Goal: Task Accomplishment & Management: Use online tool/utility

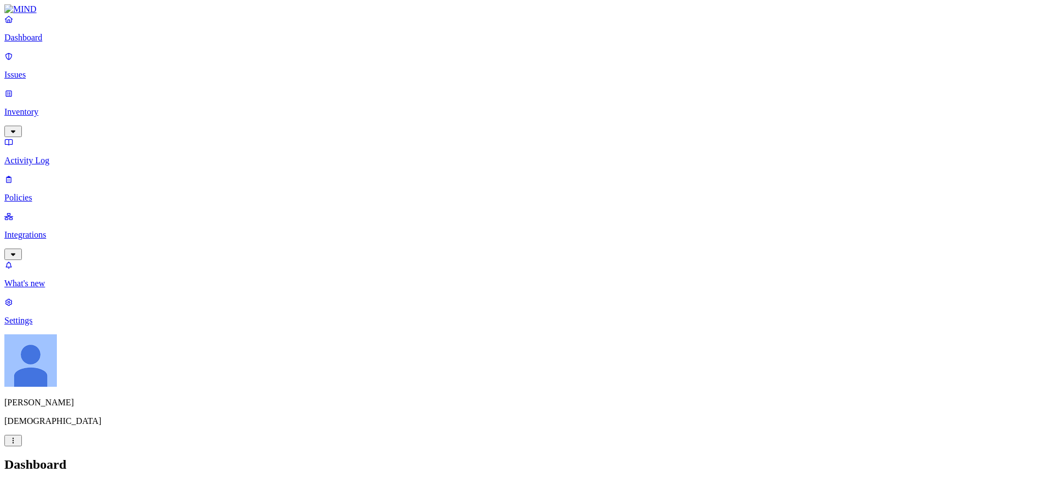
click at [42, 230] on p "Integrations" at bounding box center [524, 235] width 1041 height 10
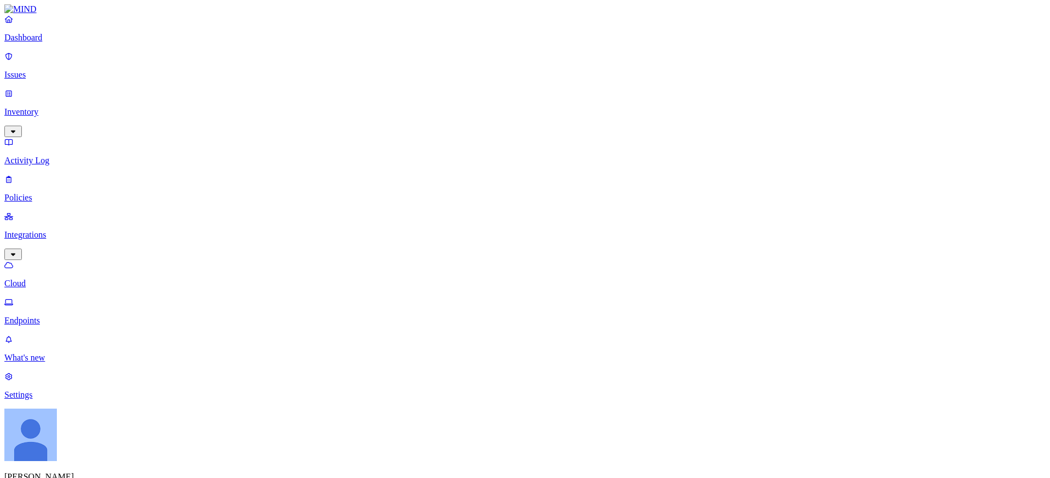
click at [52, 316] on p "Endpoints" at bounding box center [524, 321] width 1041 height 10
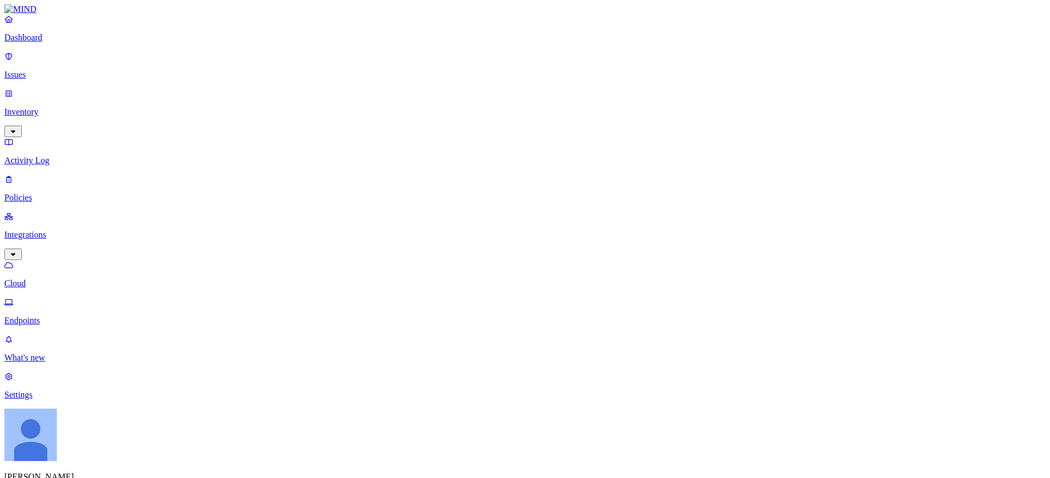
click at [49, 70] on p "Issues" at bounding box center [524, 75] width 1041 height 10
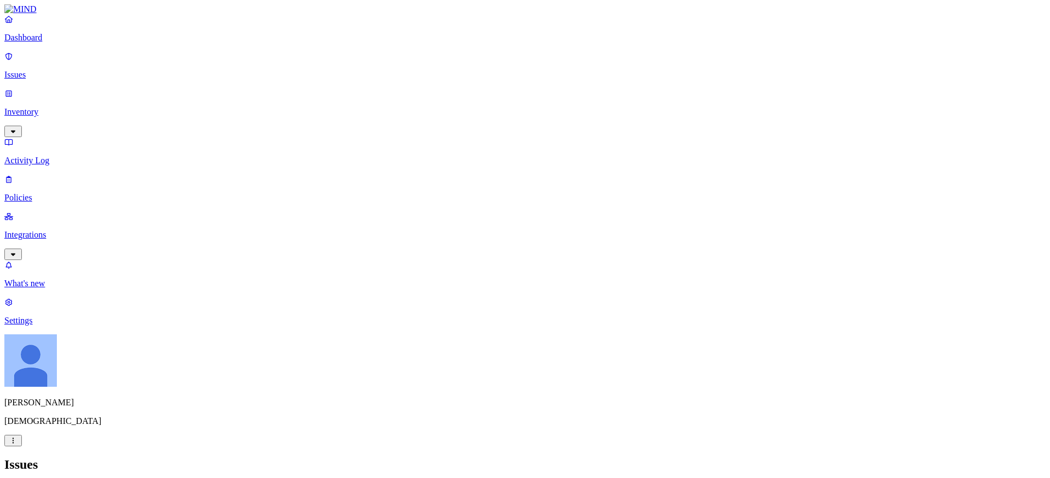
click at [60, 43] on p "Dashboard" at bounding box center [524, 38] width 1041 height 10
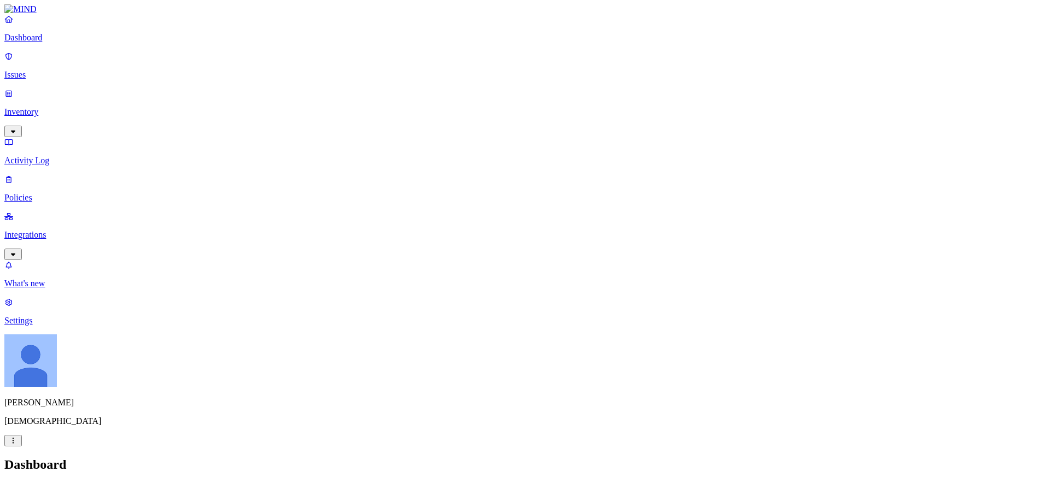
click at [34, 156] on p "Activity Log" at bounding box center [524, 161] width 1041 height 10
click at [32, 193] on p "Policies" at bounding box center [524, 198] width 1041 height 10
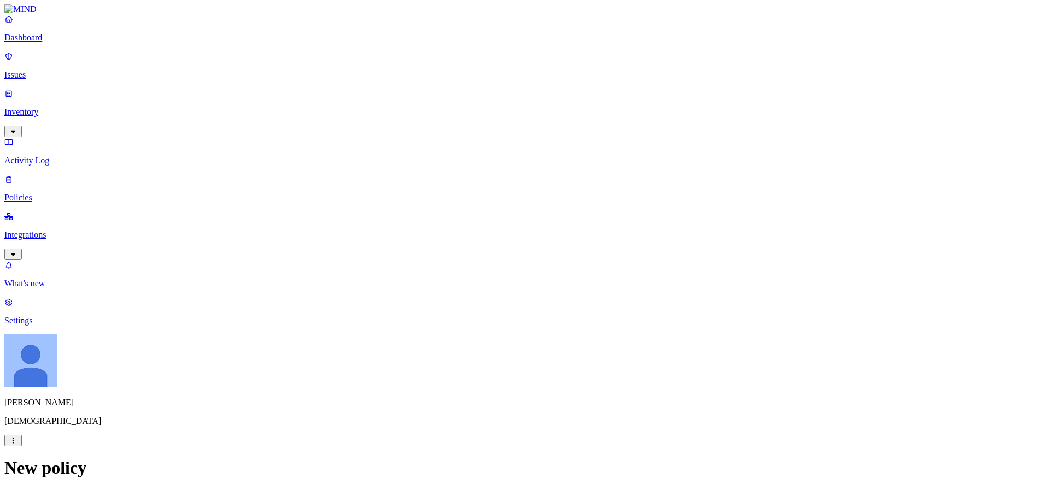
click at [496, 277] on label "Account type" at bounding box center [481, 276] width 30 height 19
click at [478, 238] on button at bounding box center [474, 237] width 16 height 11
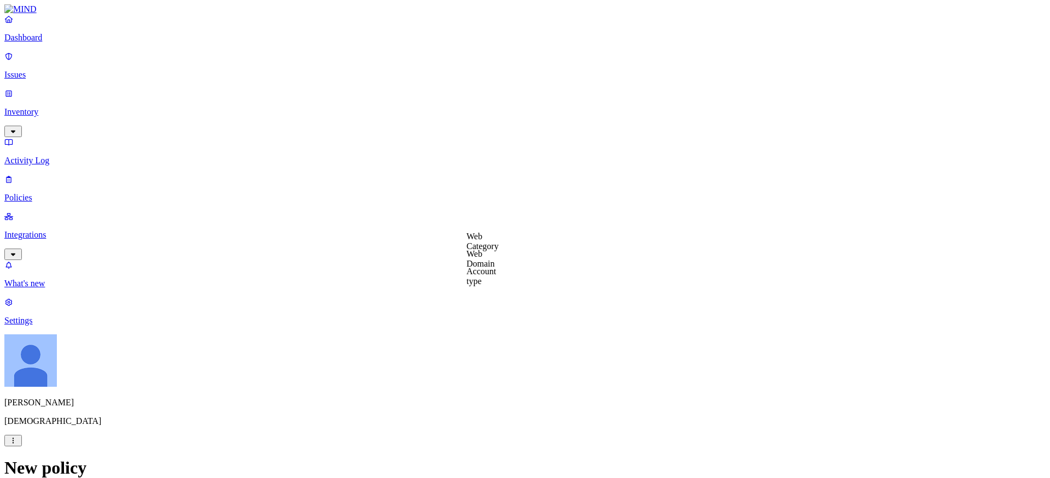
click at [499, 251] on label "Web Category" at bounding box center [482, 241] width 32 height 19
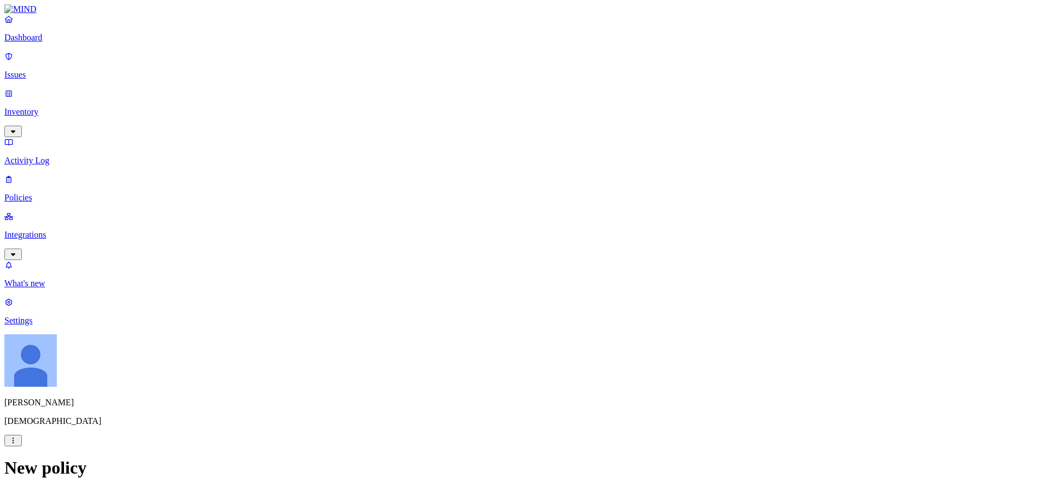
scroll to position [612, 0]
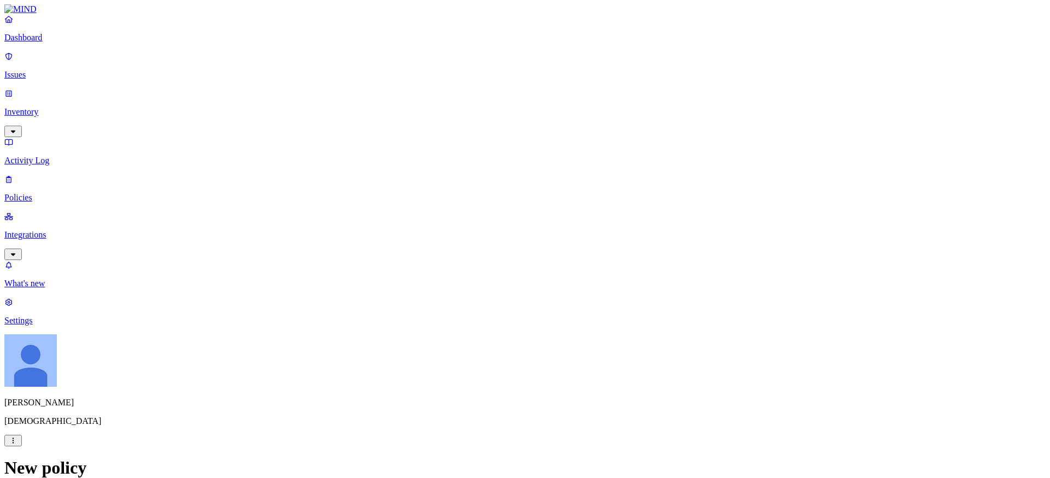
click at [23, 326] on link "Settings" at bounding box center [524, 311] width 1041 height 28
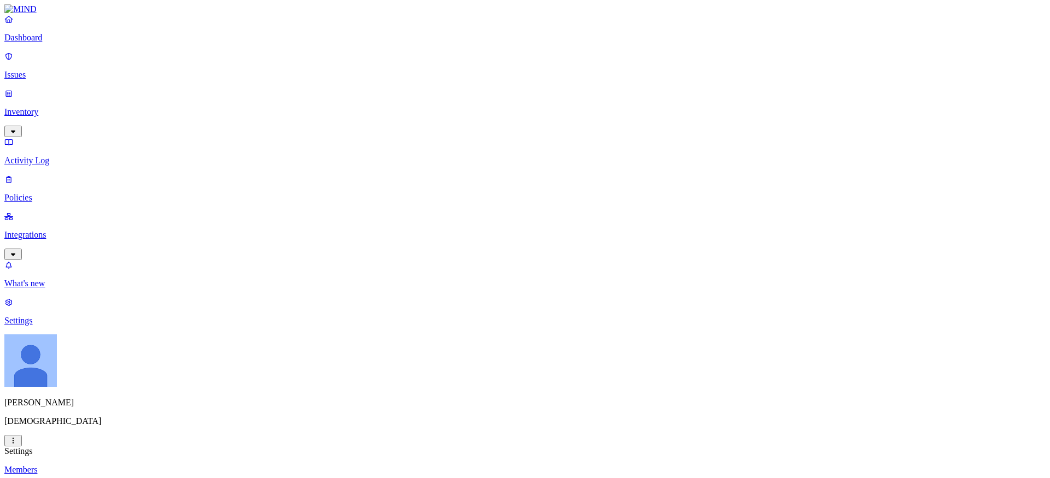
click at [41, 138] on div "Dashboard Issues Inventory Activity Log Policies Integrations" at bounding box center [524, 137] width 1041 height 246
click at [40, 230] on p "Integrations" at bounding box center [524, 235] width 1041 height 10
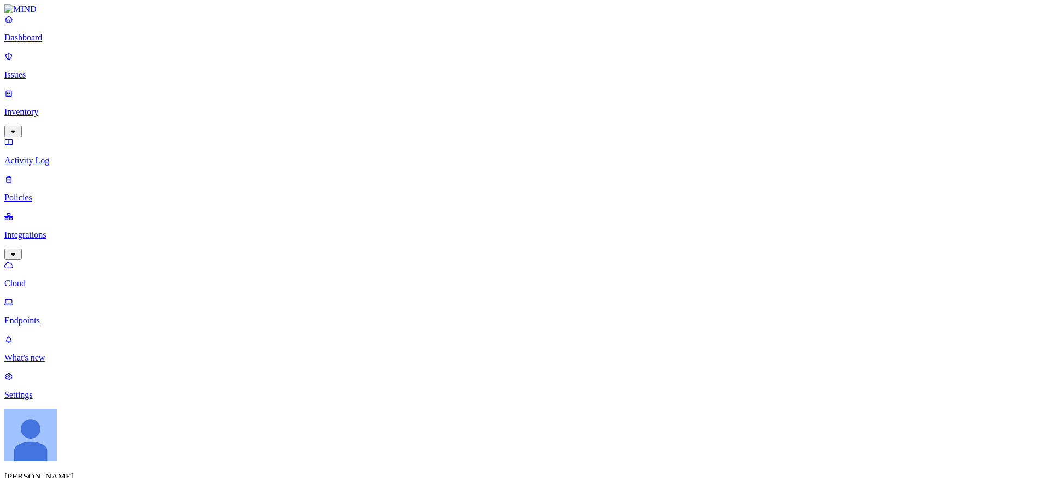
click at [45, 193] on p "Policies" at bounding box center [524, 198] width 1041 height 10
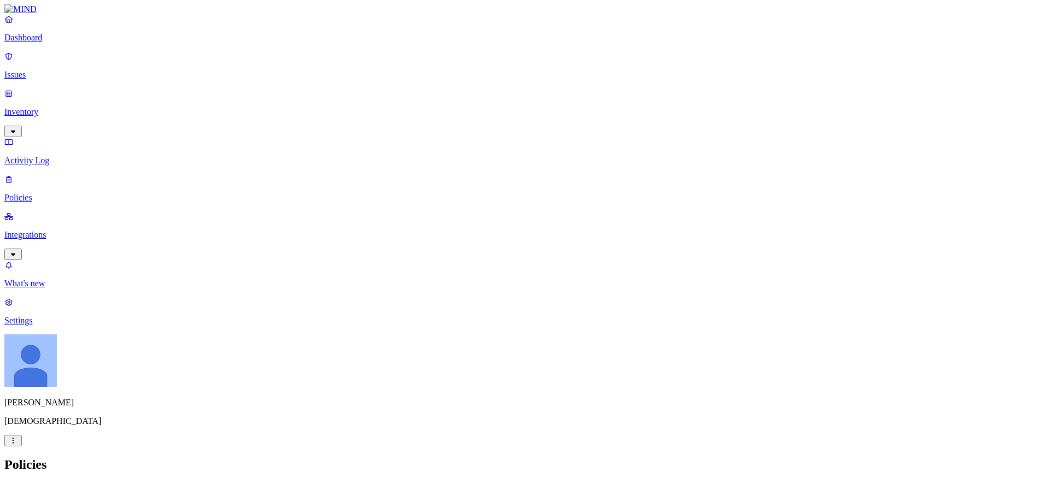
click at [53, 230] on p "Integrations" at bounding box center [524, 235] width 1041 height 10
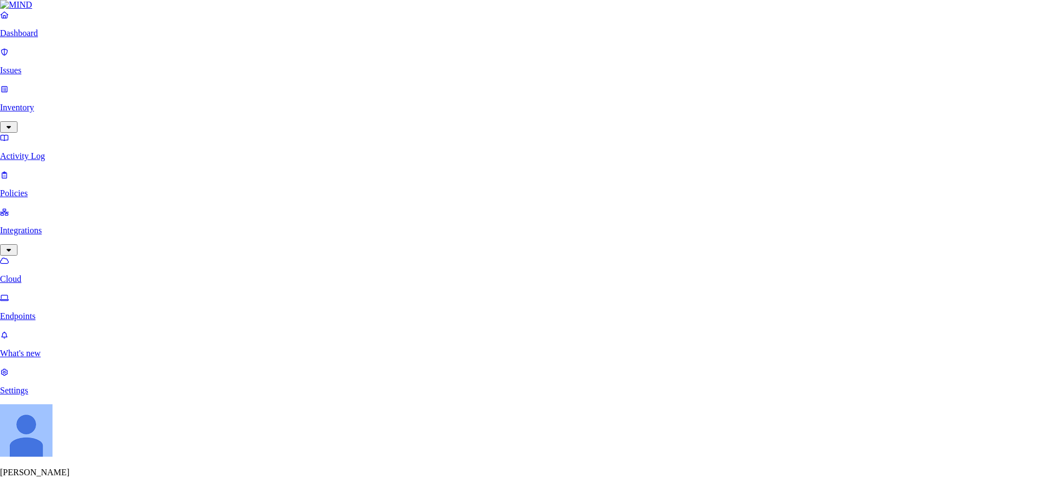
scroll to position [312, 0]
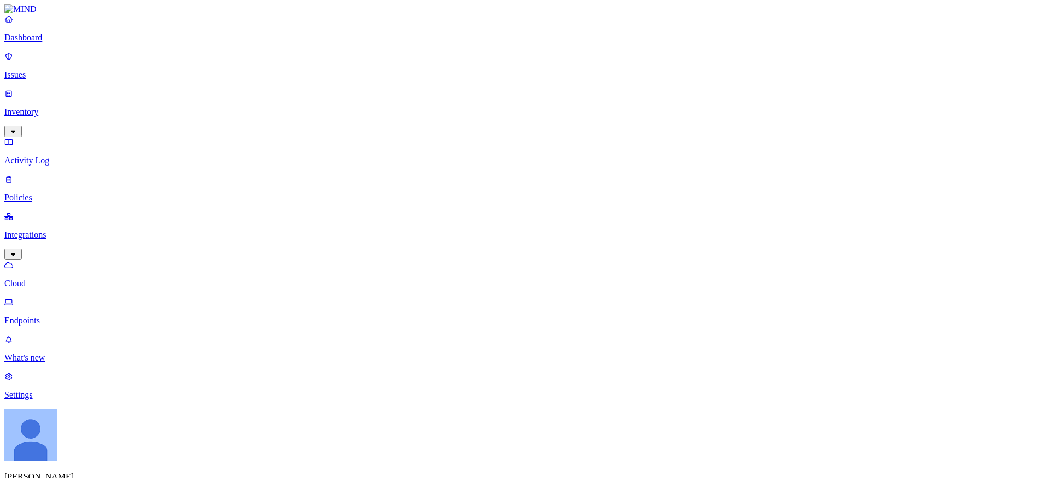
click at [36, 400] on p "Settings" at bounding box center [524, 395] width 1041 height 10
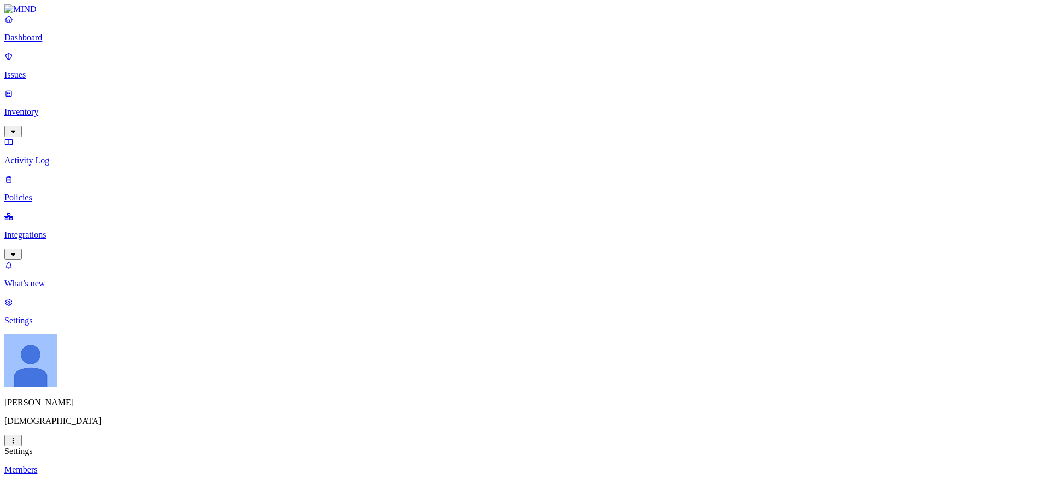
click at [169, 406] on p "Members" at bounding box center [524, 470] width 1041 height 10
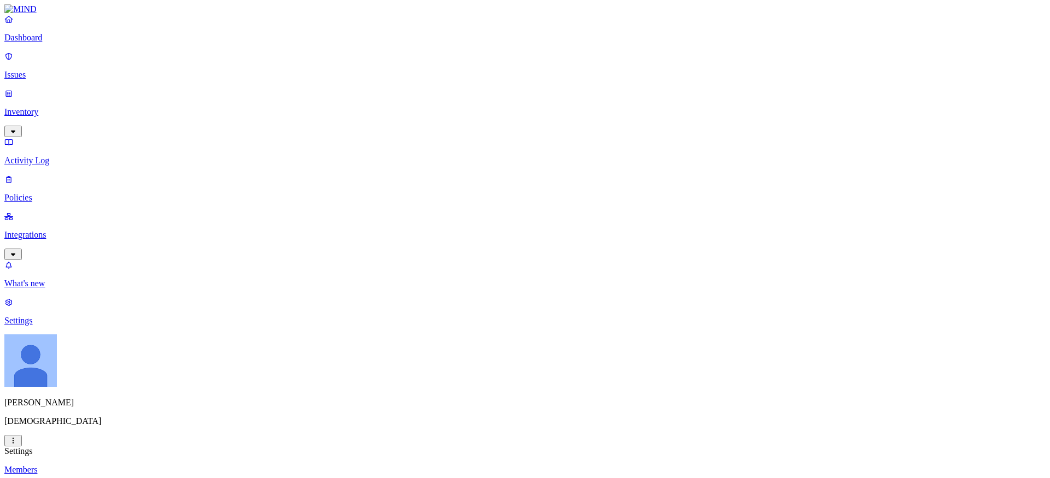
click at [36, 136] on div "Dashboard Issues Inventory Activity Log Policies Integrations" at bounding box center [524, 137] width 1041 height 246
click at [36, 230] on p "Integrations" at bounding box center [524, 235] width 1041 height 10
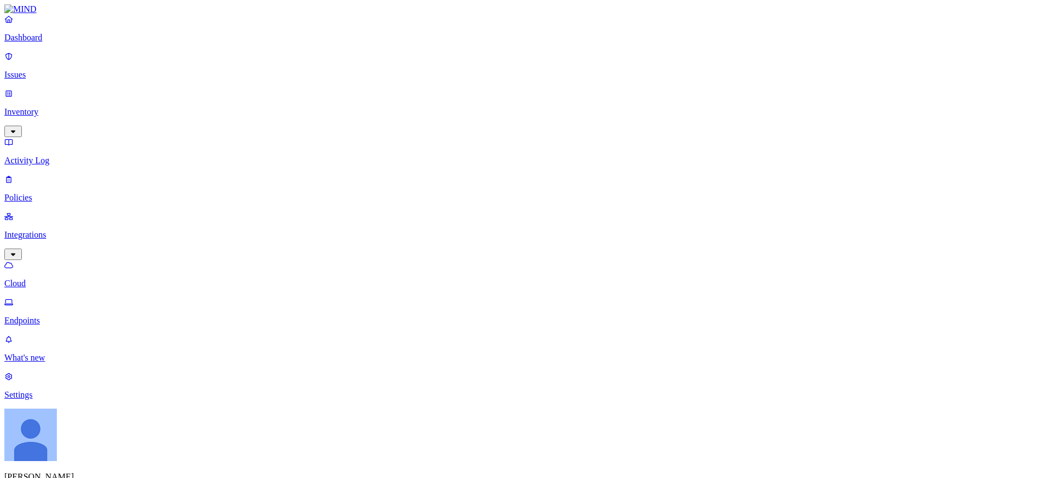
click at [25, 400] on p "Settings" at bounding box center [524, 395] width 1041 height 10
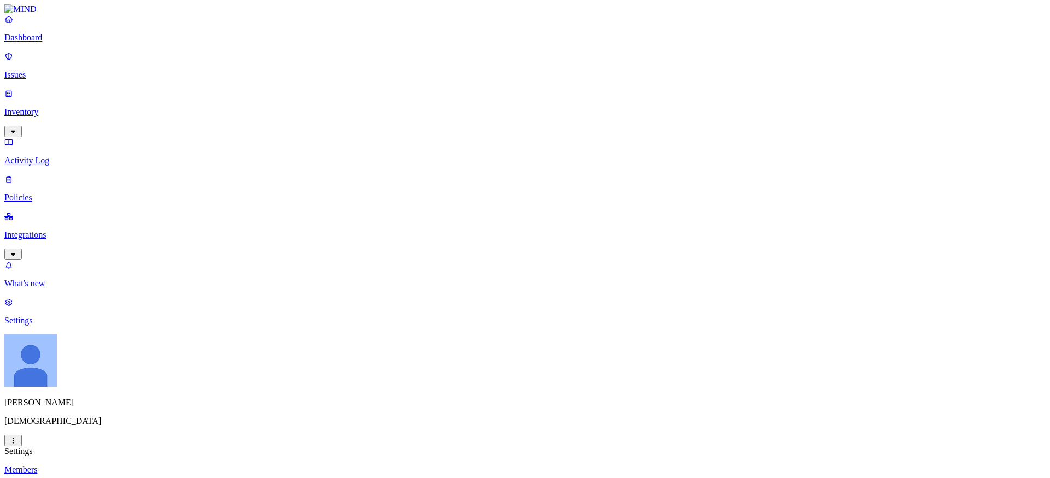
click at [69, 156] on p "Activity Log" at bounding box center [524, 161] width 1041 height 10
click at [62, 193] on p "Policies" at bounding box center [524, 198] width 1041 height 10
click at [56, 230] on p "Integrations" at bounding box center [524, 235] width 1041 height 10
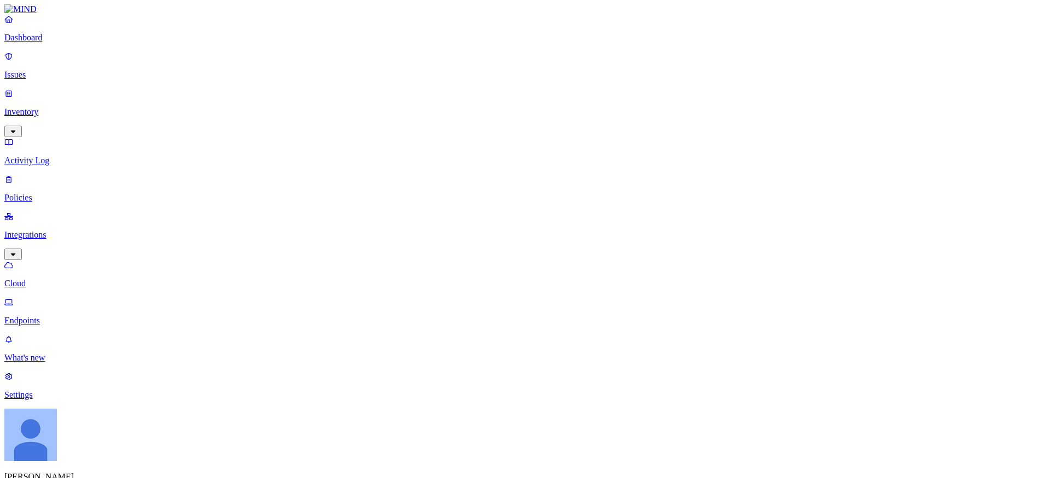
click at [29, 95] on link "Inventory" at bounding box center [524, 112] width 1041 height 47
click at [33, 74] on link "Issues" at bounding box center [524, 65] width 1041 height 28
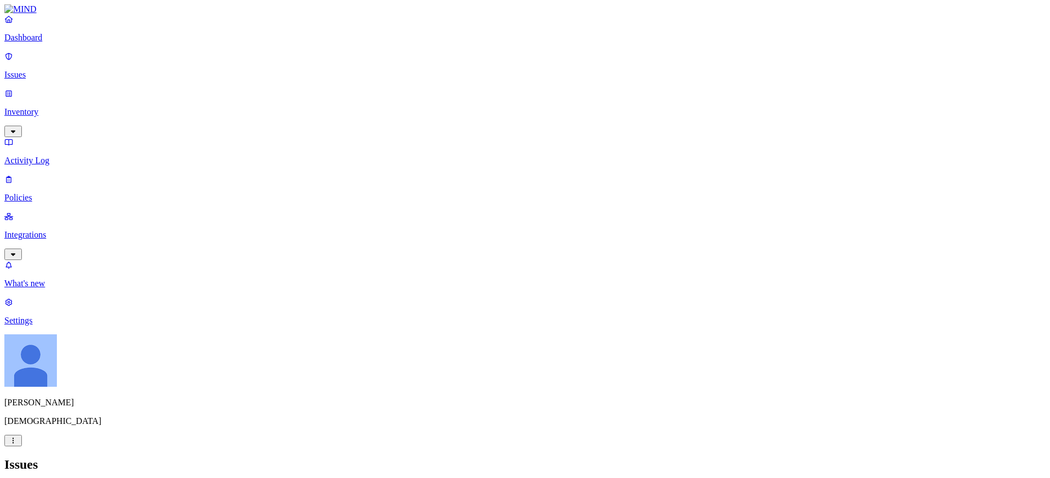
click at [37, 43] on p "Dashboard" at bounding box center [524, 38] width 1041 height 10
click at [39, 73] on link "Issues" at bounding box center [524, 65] width 1041 height 28
click at [32, 193] on p "Policies" at bounding box center [524, 198] width 1041 height 10
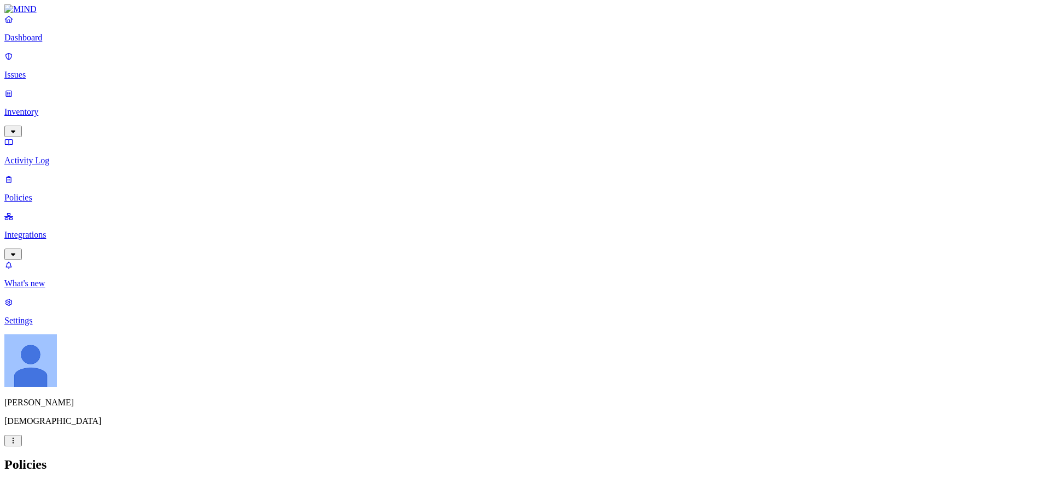
click at [349, 86] on div "Insider threat" at bounding box center [349, 103] width 0 height 39
click at [517, 406] on h2 "Policies" at bounding box center [524, 465] width 1041 height 15
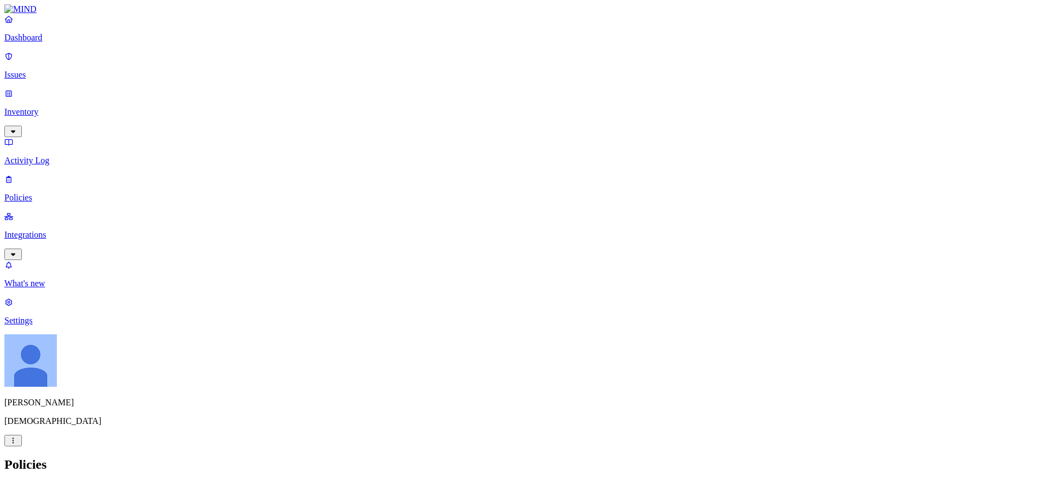
click at [34, 77] on div "Dashboard Issues Inventory Activity Log Policies Integrations" at bounding box center [524, 137] width 1041 height 246
click at [35, 71] on p "Issues" at bounding box center [524, 75] width 1041 height 10
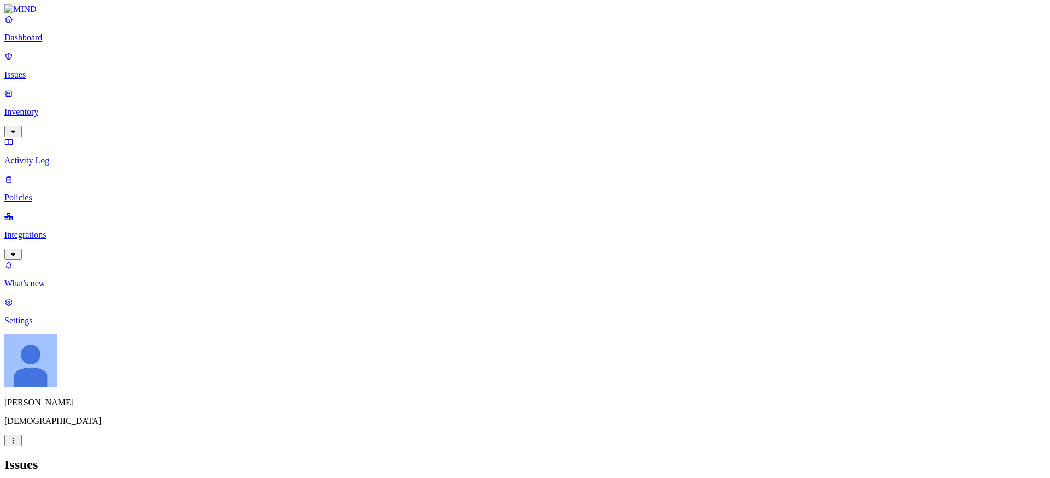
click at [40, 212] on link "Integrations" at bounding box center [524, 235] width 1041 height 47
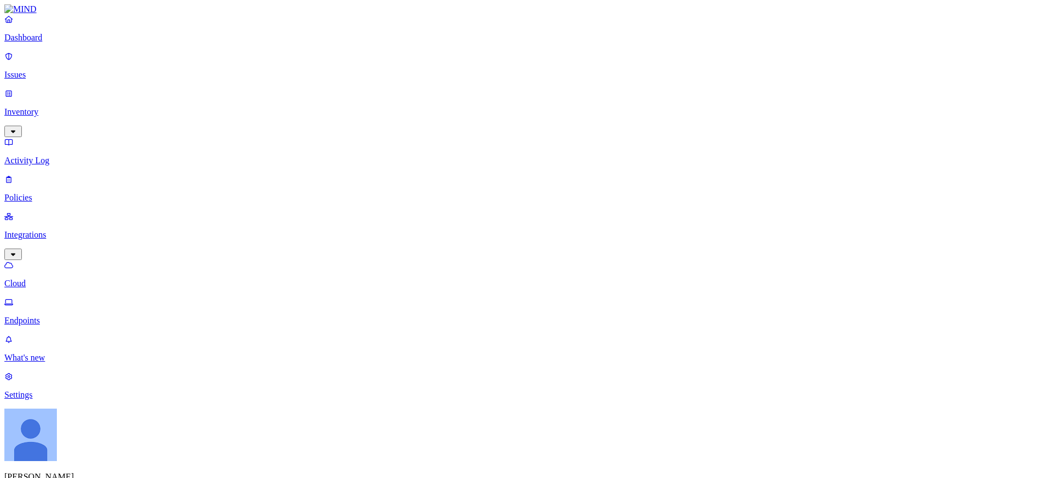
click at [70, 297] on link "Endpoints" at bounding box center [524, 311] width 1041 height 28
click at [55, 107] on p "Inventory" at bounding box center [524, 112] width 1041 height 10
click at [47, 267] on p "Policies" at bounding box center [524, 272] width 1041 height 10
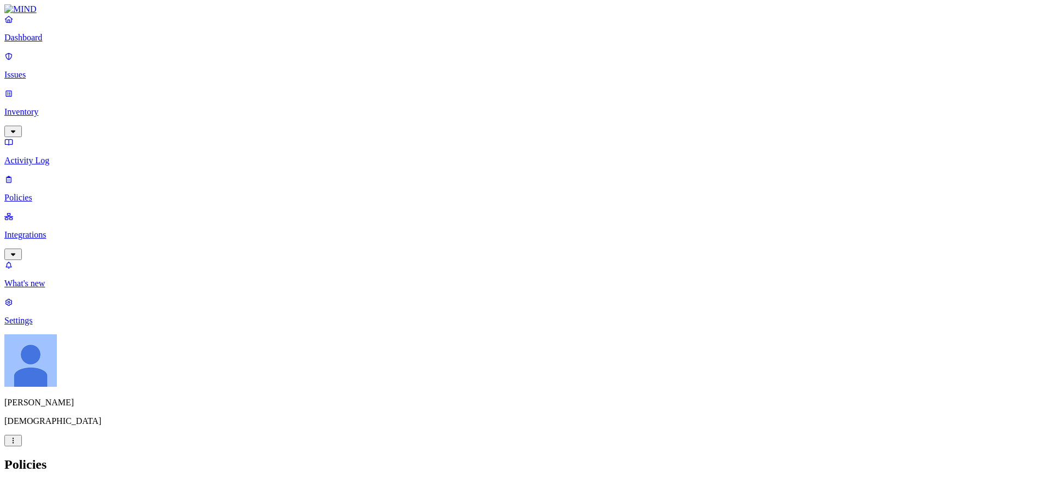
click at [23, 326] on link "Settings" at bounding box center [524, 311] width 1041 height 28
click at [13, 60] on icon at bounding box center [8, 56] width 9 height 7
click at [57, 193] on p "Policies" at bounding box center [524, 198] width 1041 height 10
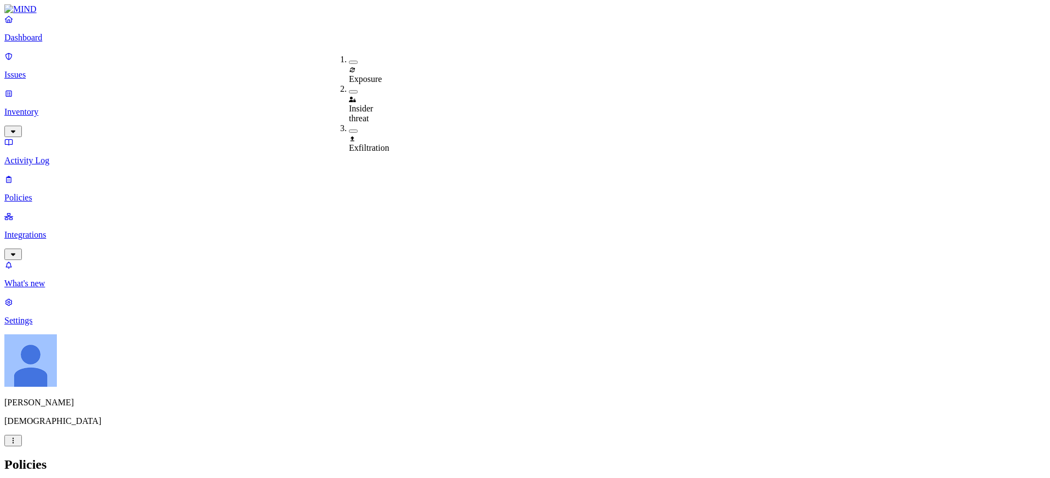
click at [349, 133] on div "Exfiltration" at bounding box center [349, 143] width 0 height 20
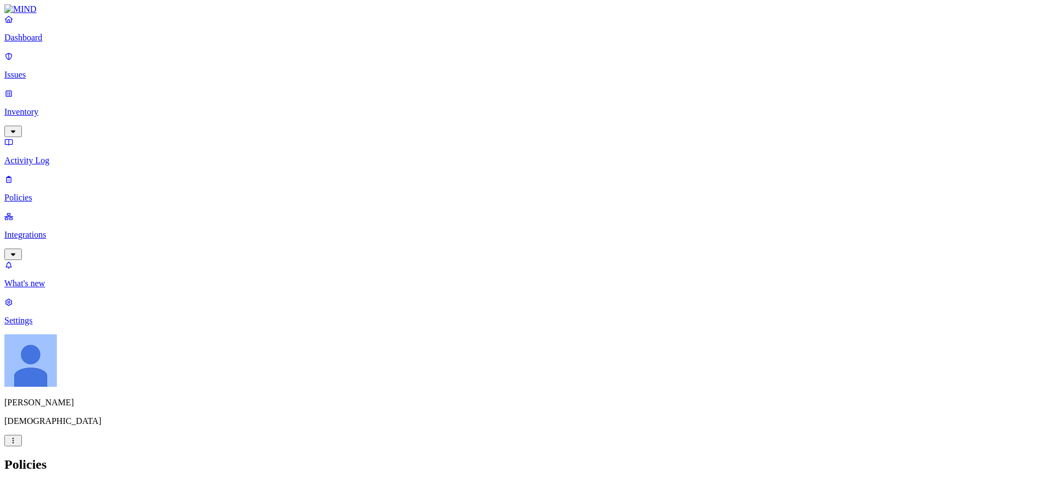
click at [57, 230] on p "Integrations" at bounding box center [524, 235] width 1041 height 10
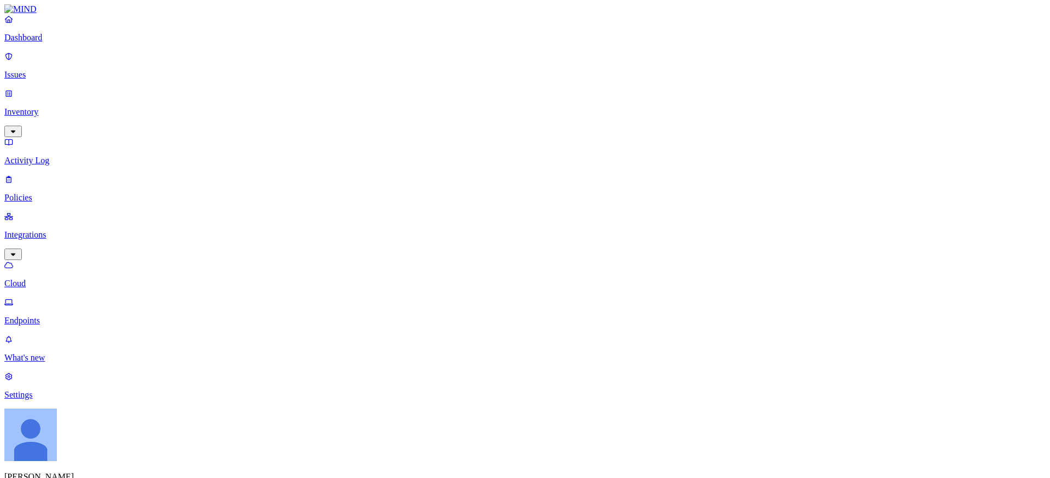
click at [54, 316] on p "Endpoints" at bounding box center [524, 321] width 1041 height 10
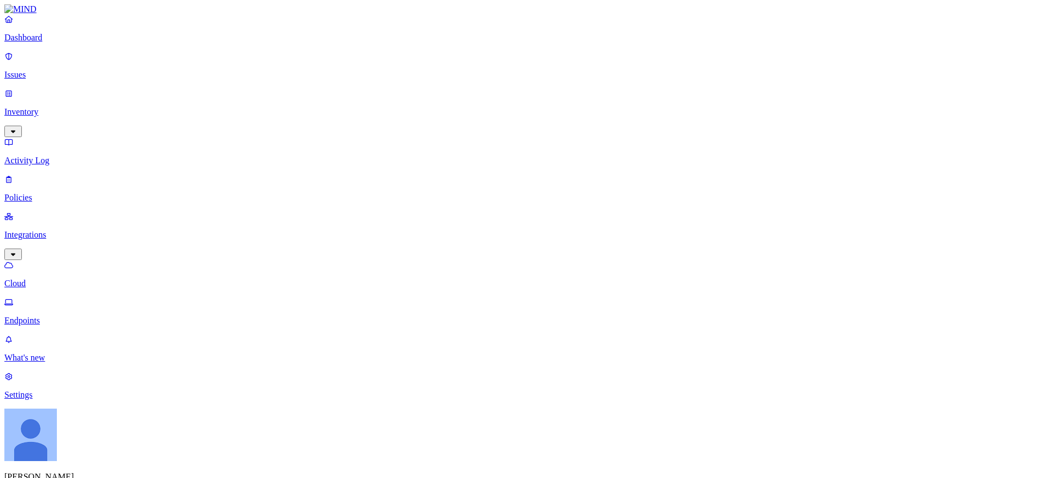
click at [52, 279] on p "Cloud" at bounding box center [524, 284] width 1041 height 10
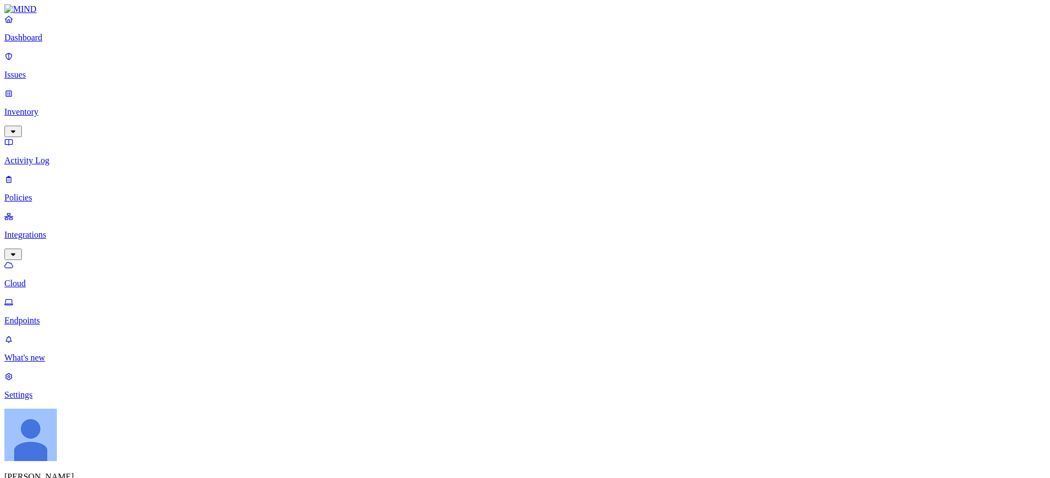
click at [52, 71] on p "Issues" at bounding box center [524, 75] width 1041 height 10
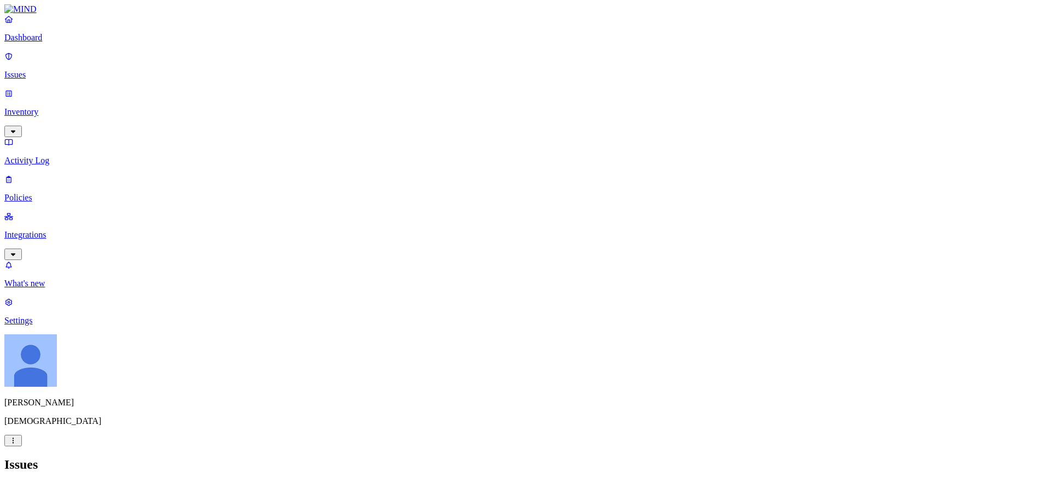
click at [40, 193] on p "Policies" at bounding box center [524, 198] width 1041 height 10
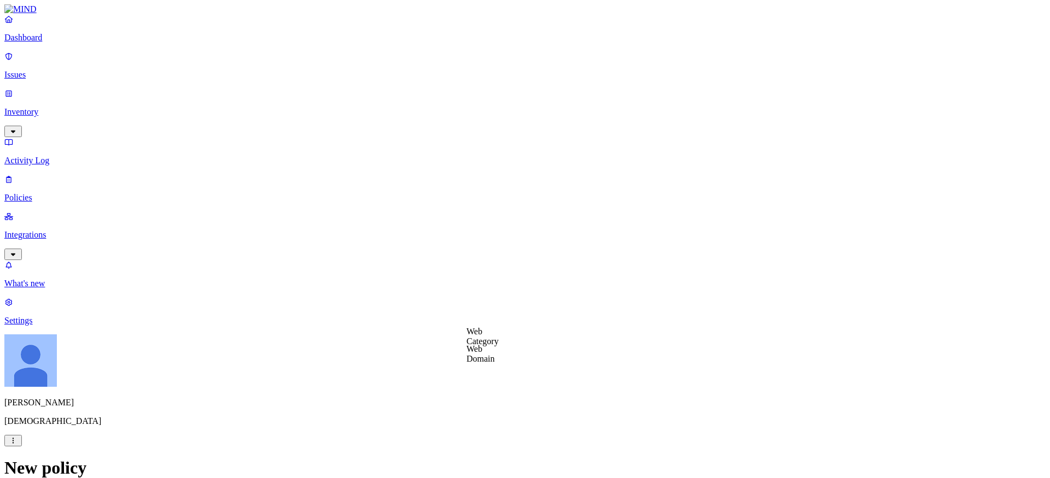
click at [499, 339] on label "Web Category" at bounding box center [482, 336] width 32 height 19
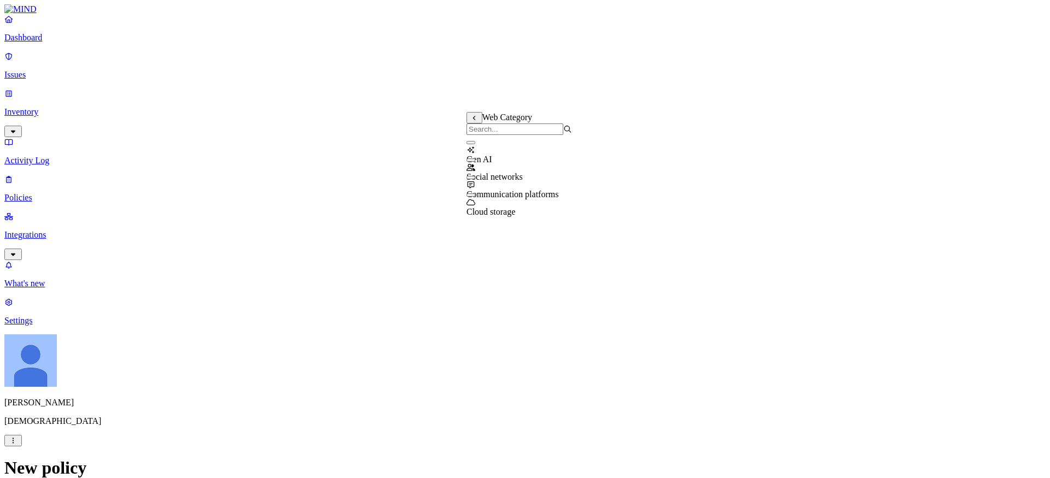
click at [470, 126] on div "Web Category" at bounding box center [519, 123] width 106 height 23
click at [471, 119] on icon at bounding box center [474, 117] width 7 height 5
click at [495, 145] on label "Web Domain" at bounding box center [480, 139] width 28 height 19
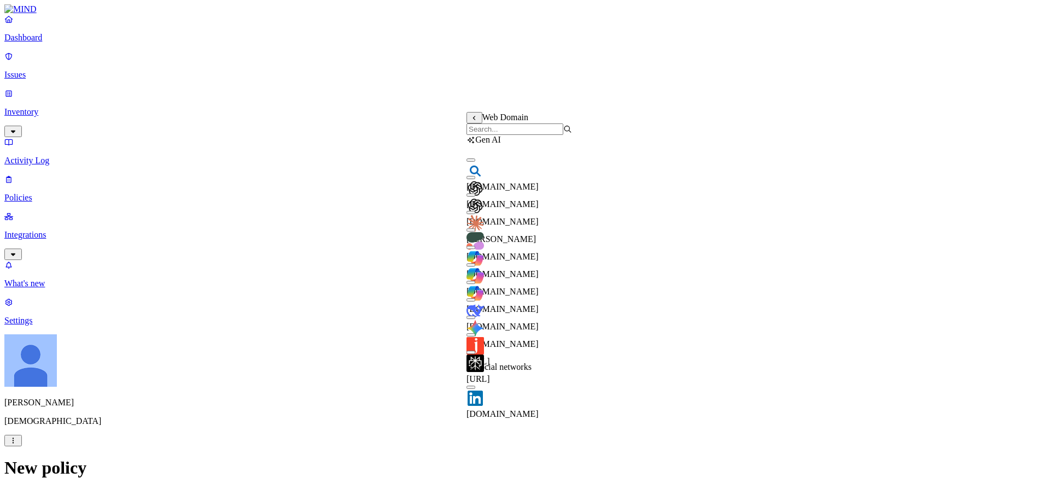
click at [519, 135] on input "search" at bounding box center [514, 129] width 97 height 11
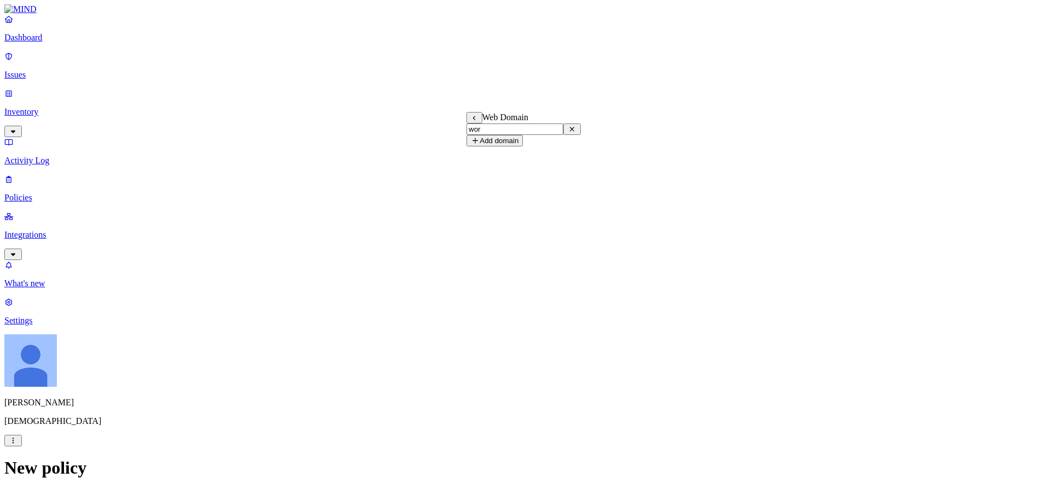
type input "work"
type input "workday"
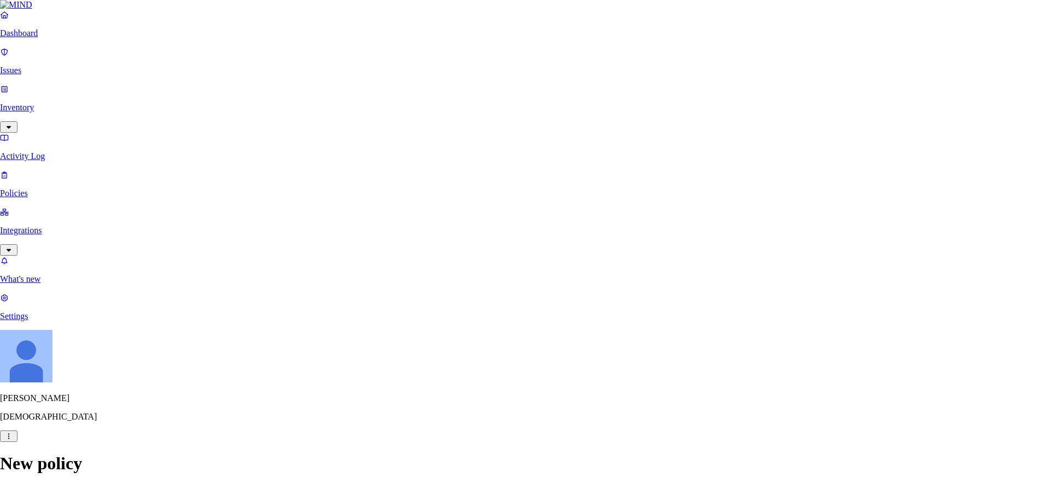
paste input "[DOMAIN_NAME]"
type input "[DOMAIN_NAME]"
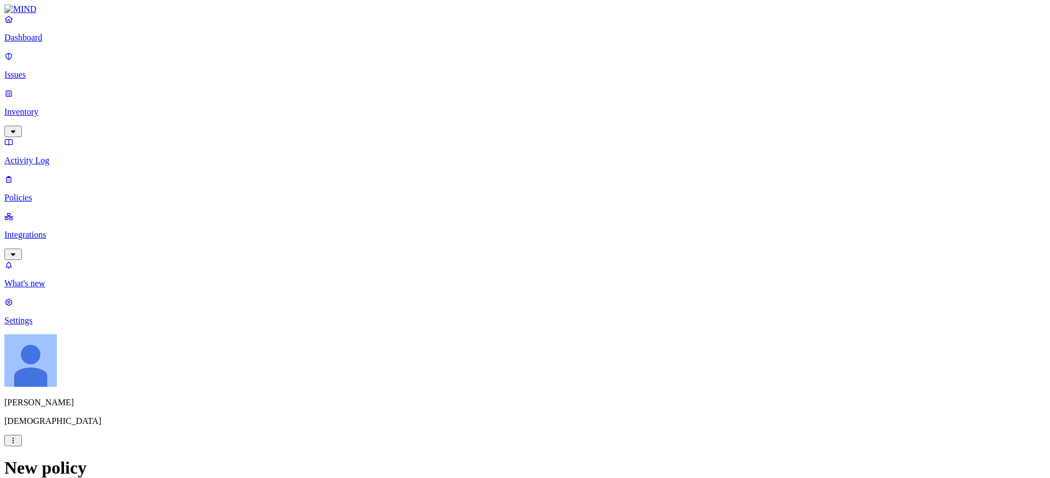
scroll to position [226, 0]
click at [495, 332] on label "Web Domain" at bounding box center [480, 332] width 28 height 19
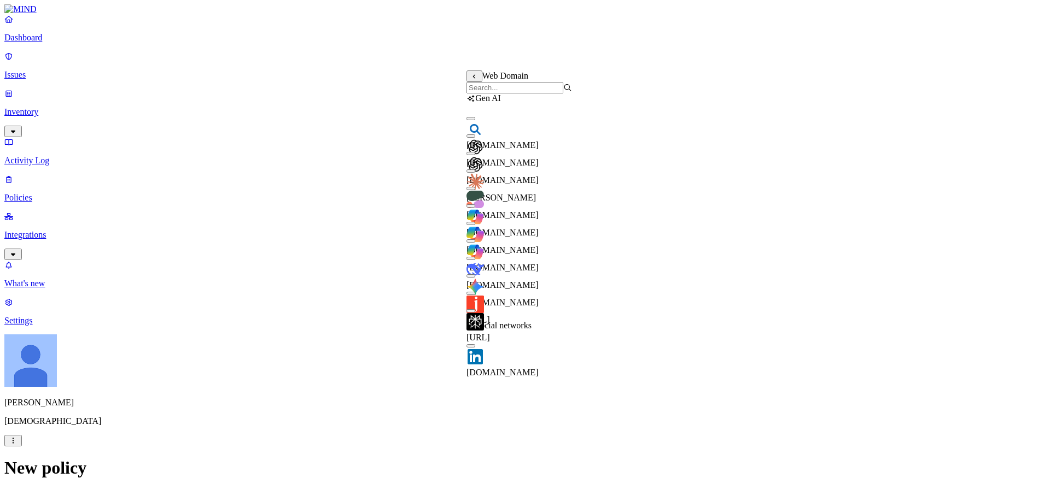
scroll to position [525, 0]
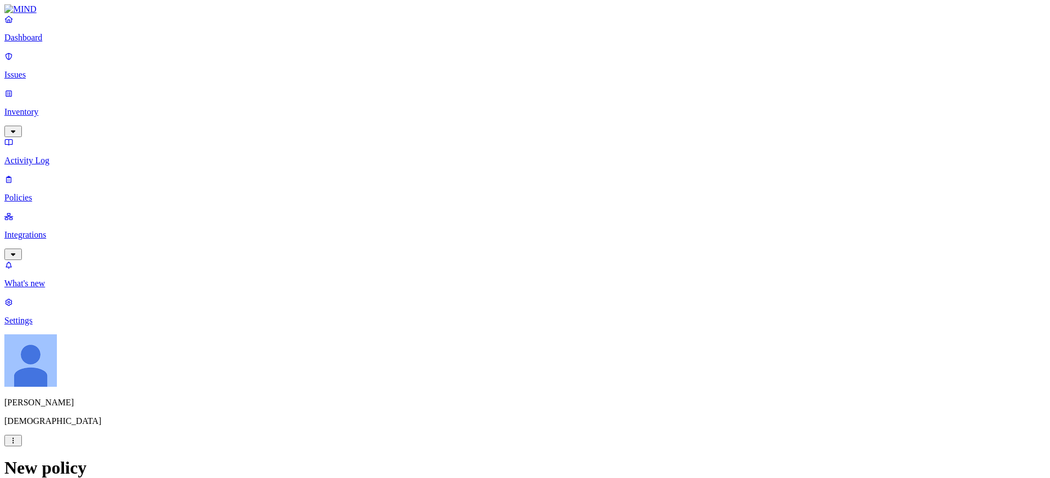
click at [495, 332] on label "Web Domain" at bounding box center [480, 332] width 28 height 19
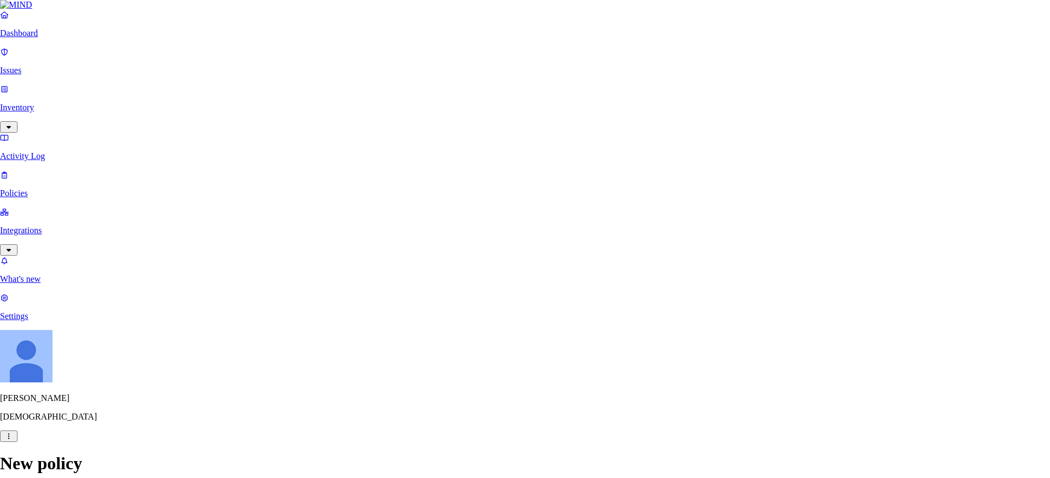
paste input "[DOMAIN_NAME]"
type input "[DOMAIN_NAME]"
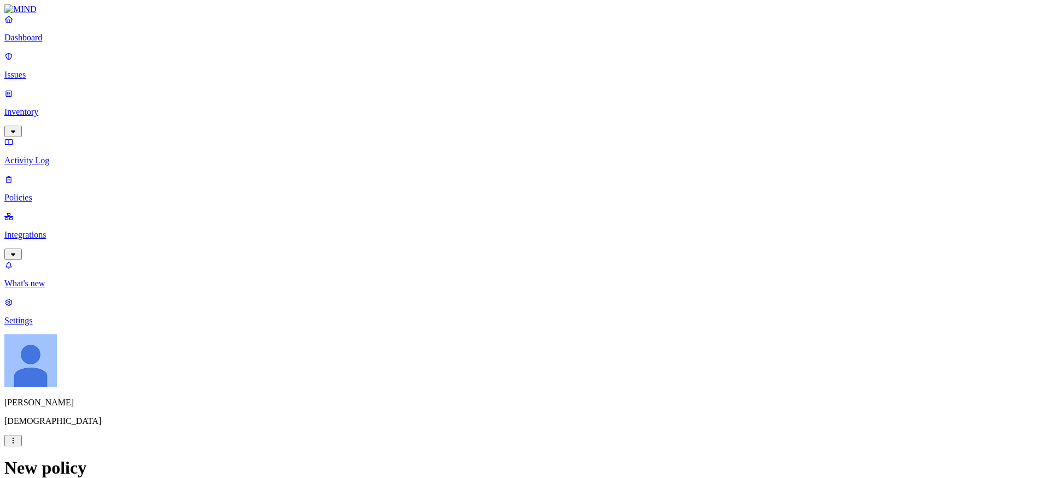
click at [36, 326] on p "Settings" at bounding box center [524, 321] width 1041 height 10
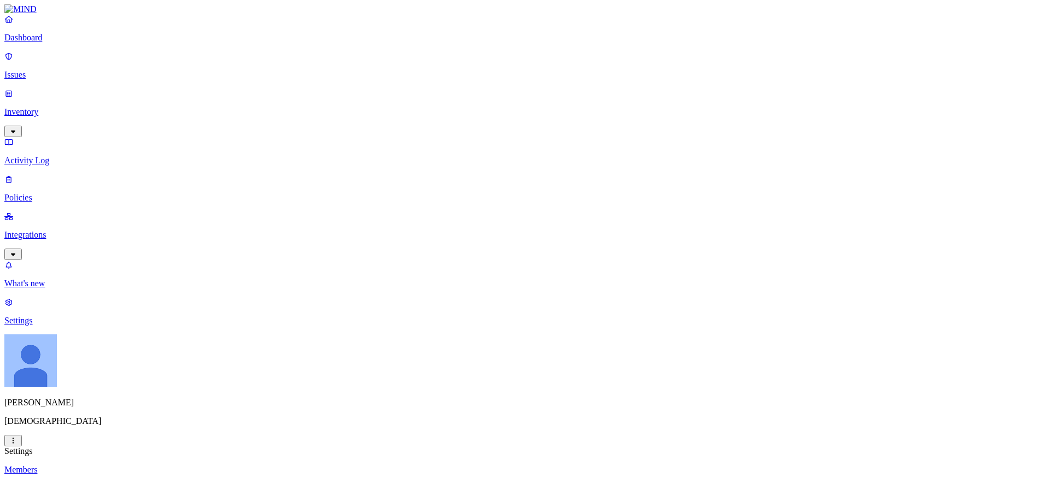
click at [46, 70] on p "Issues" at bounding box center [524, 75] width 1041 height 10
click at [72, 193] on p "Policies" at bounding box center [524, 198] width 1041 height 10
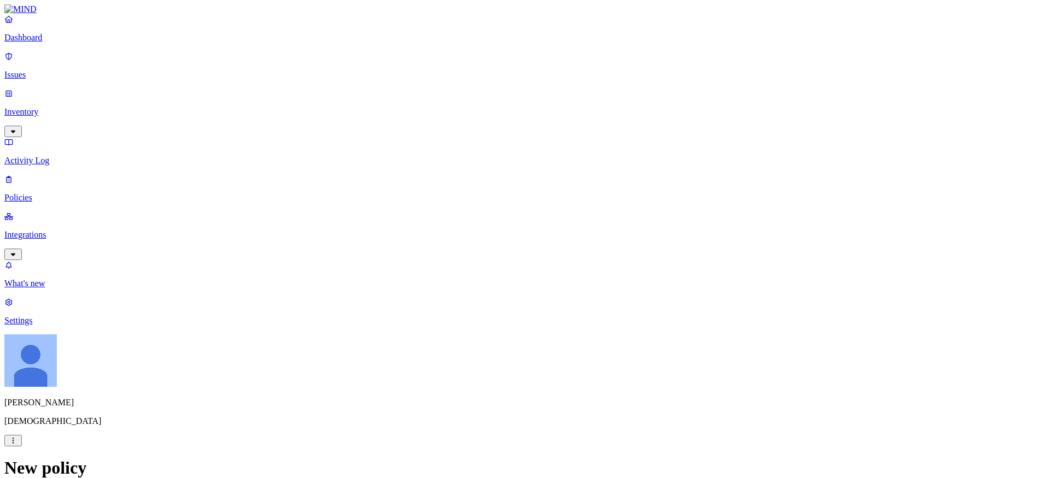
type input "Workday test"
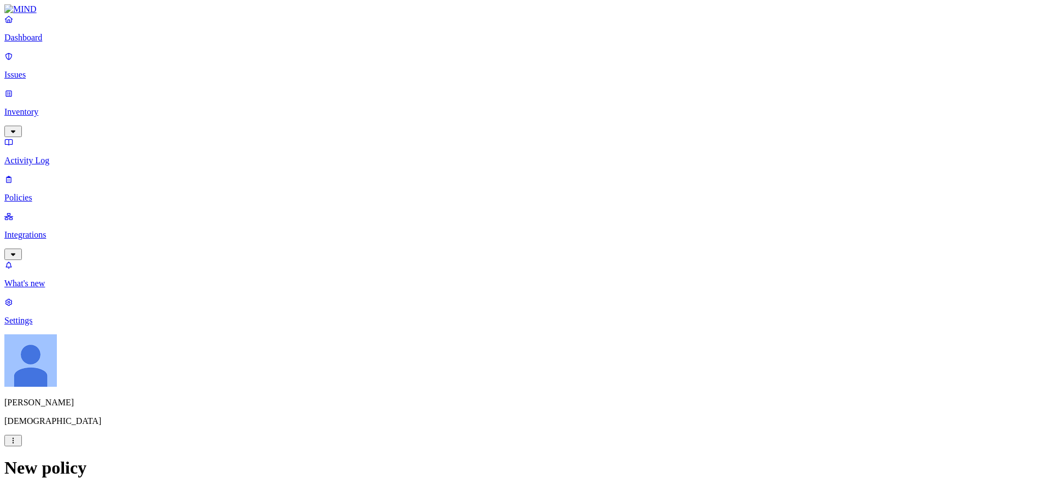
click at [495, 321] on label "Web Domain" at bounding box center [480, 317] width 28 height 19
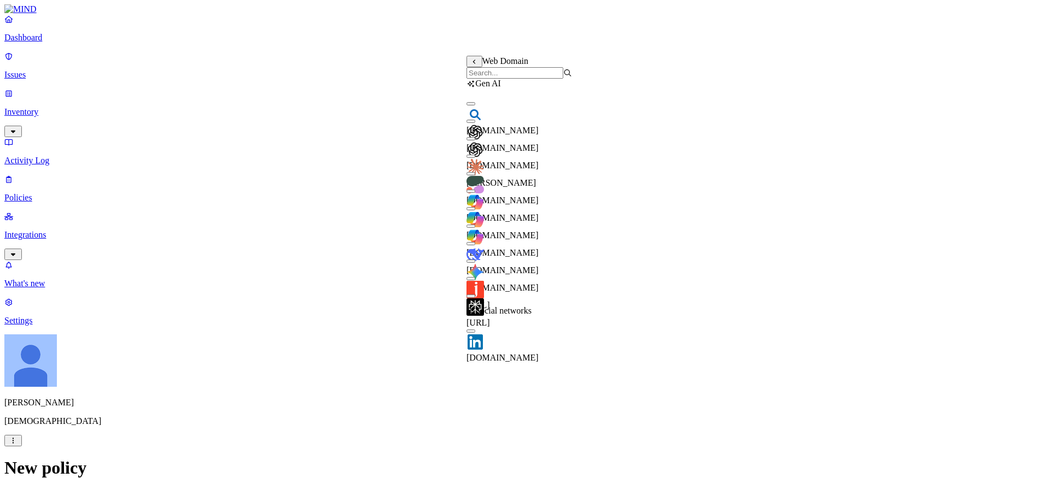
scroll to position [525, 0]
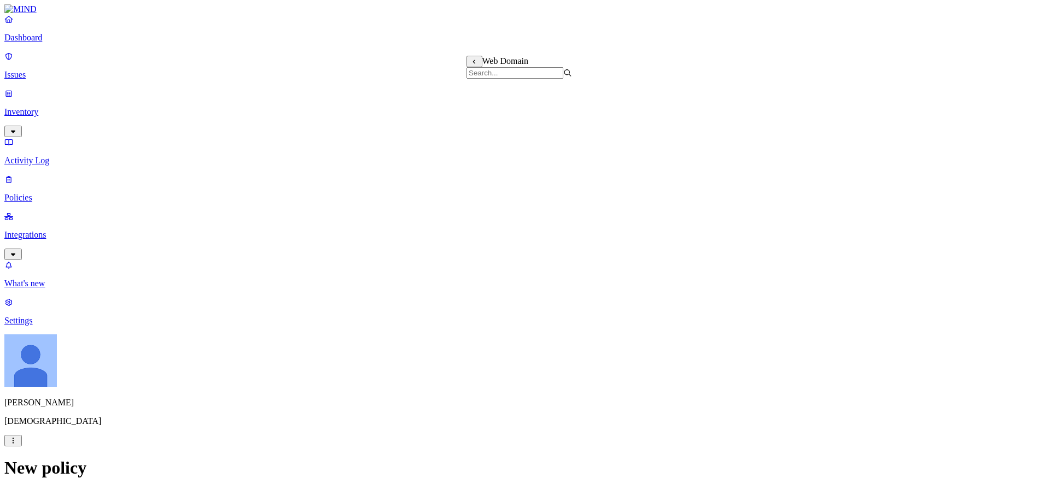
click at [496, 378] on label "Account type" at bounding box center [481, 381] width 30 height 19
click at [477, 342] on icon at bounding box center [474, 342] width 7 height 5
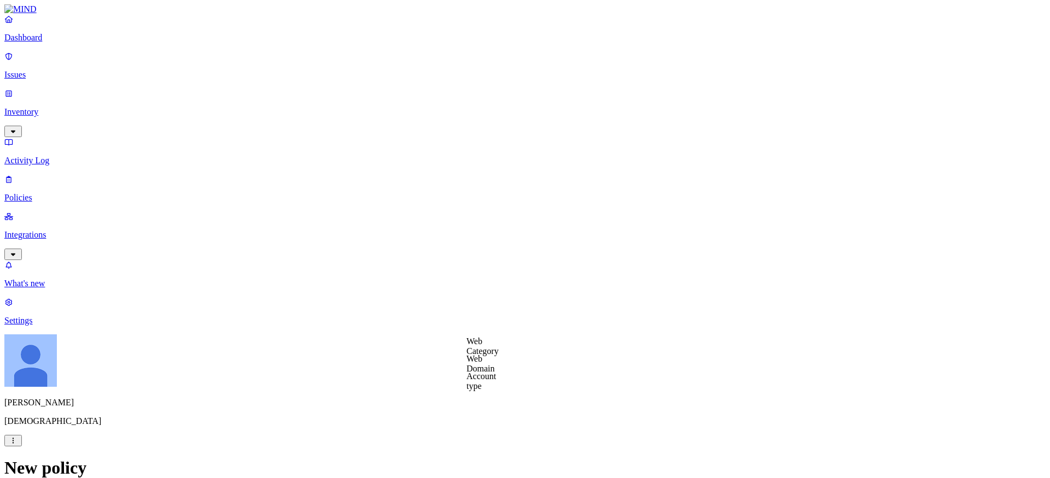
click at [495, 364] on label "Web Domain" at bounding box center [480, 363] width 28 height 19
click at [475, 113] on button at bounding box center [474, 107] width 16 height 11
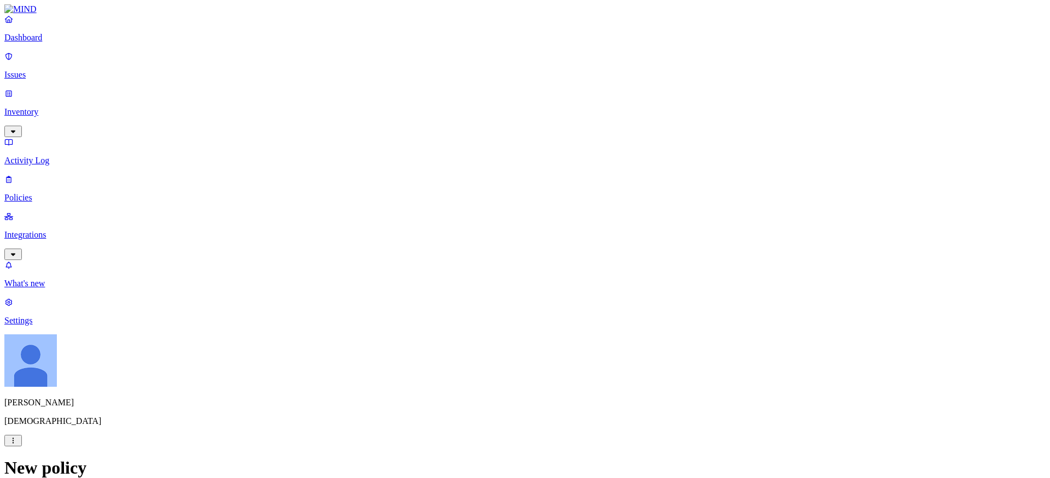
scroll to position [606, 0]
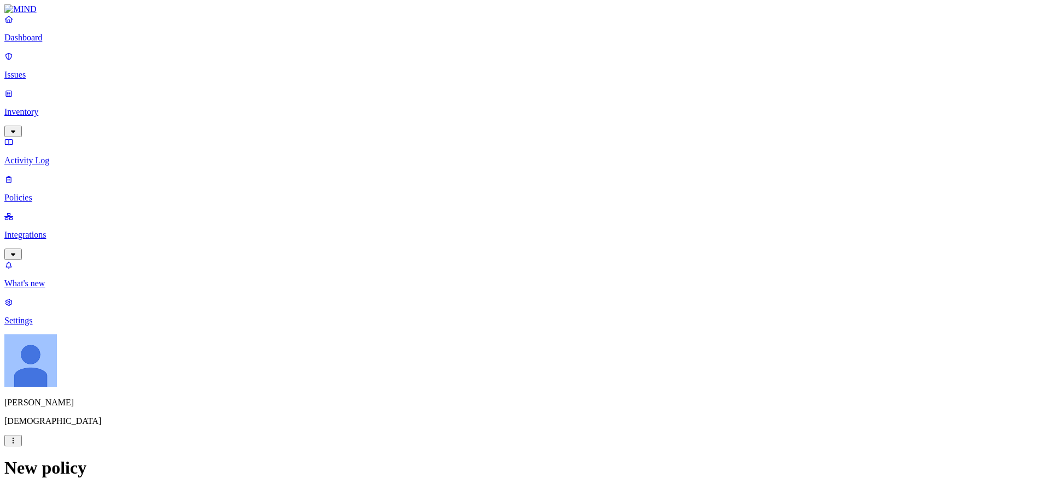
scroll to position [612, 0]
click at [50, 72] on p "Issues" at bounding box center [524, 75] width 1041 height 10
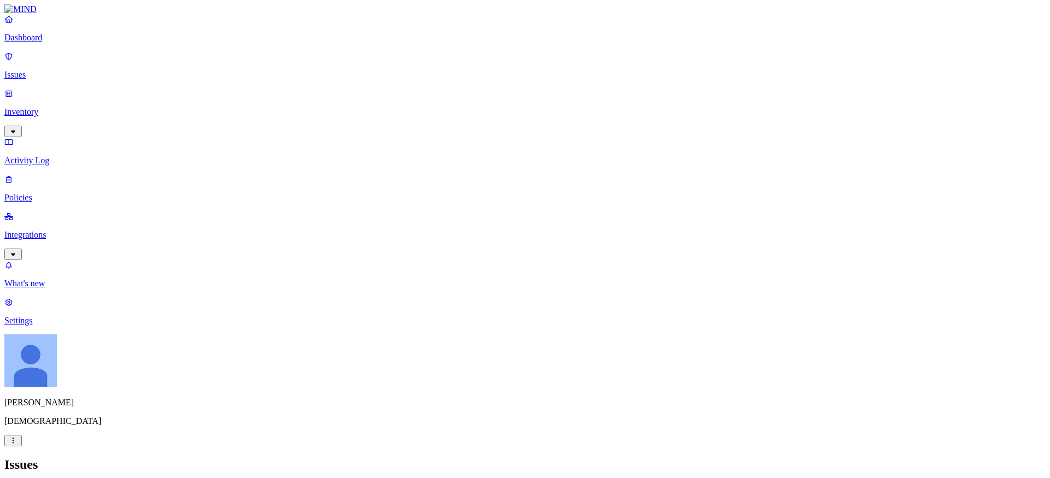
click at [67, 230] on p "Integrations" at bounding box center [524, 235] width 1041 height 10
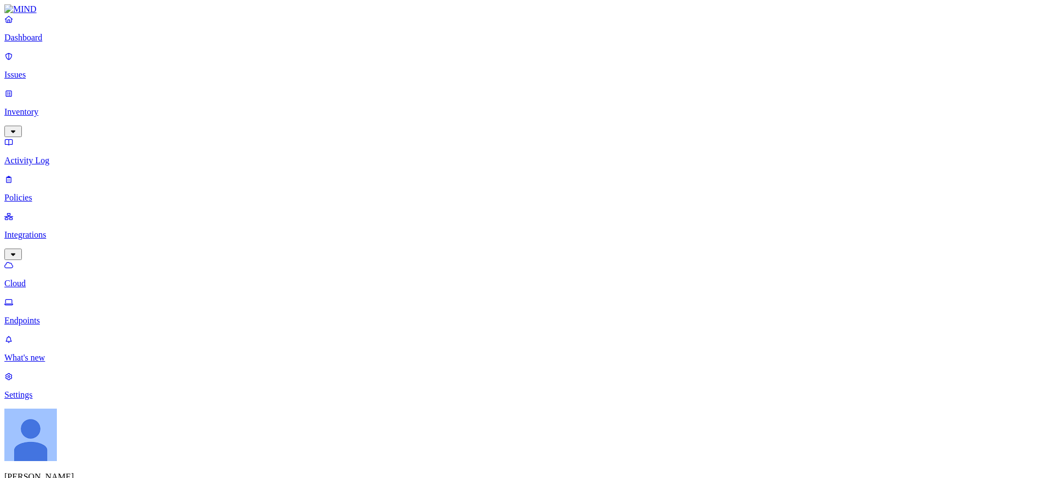
click at [57, 316] on p "Endpoints" at bounding box center [524, 321] width 1041 height 10
click at [54, 279] on p "Cloud" at bounding box center [524, 284] width 1041 height 10
click at [38, 14] on link at bounding box center [524, 9] width 1041 height 10
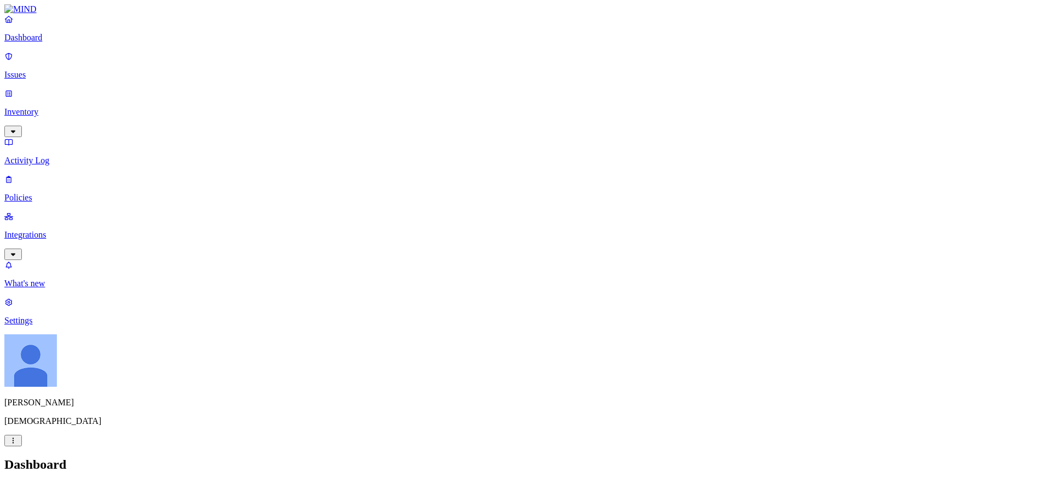
click at [50, 93] on link "Inventory" at bounding box center [524, 112] width 1041 height 47
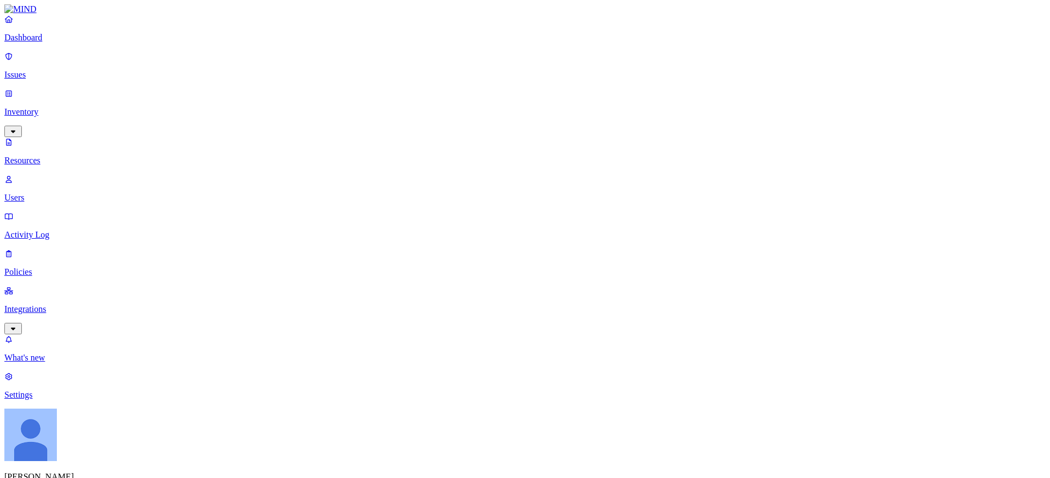
copy div "samsara-security/samsara_Zscaler"
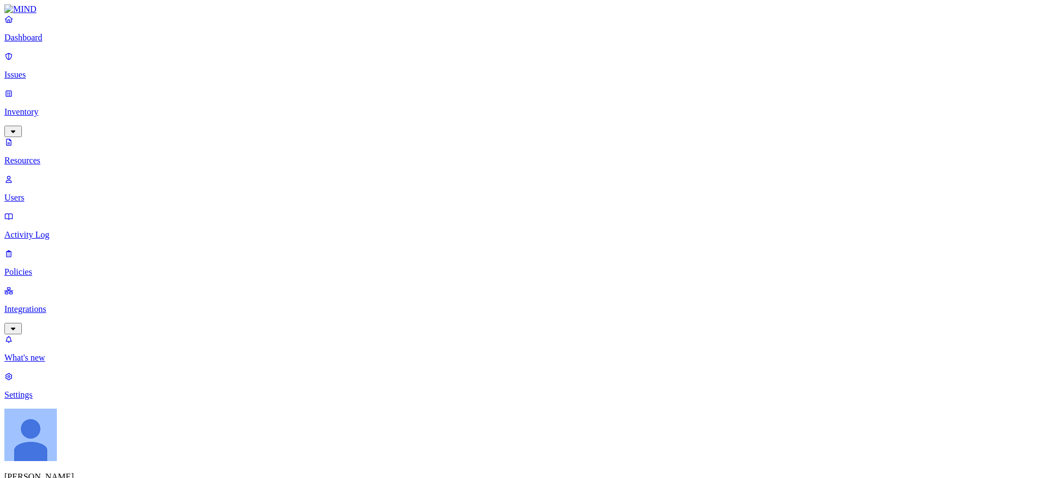
click at [52, 43] on p "Dashboard" at bounding box center [524, 38] width 1041 height 10
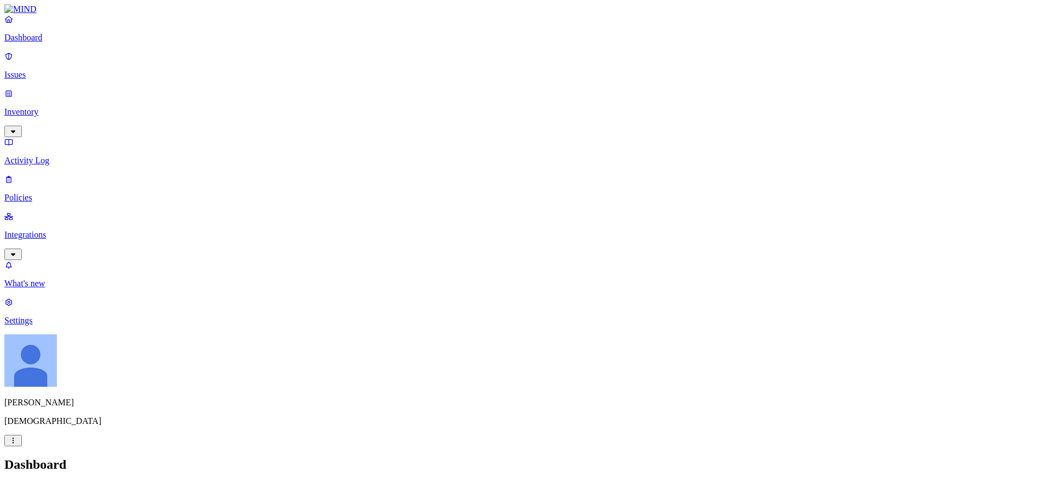
click at [81, 156] on p "Activity Log" at bounding box center [524, 161] width 1041 height 10
click at [54, 137] on div "Dashboard Issues Inventory Activity Log Policies Integrations" at bounding box center [524, 137] width 1041 height 246
click at [48, 230] on p "Integrations" at bounding box center [524, 235] width 1041 height 10
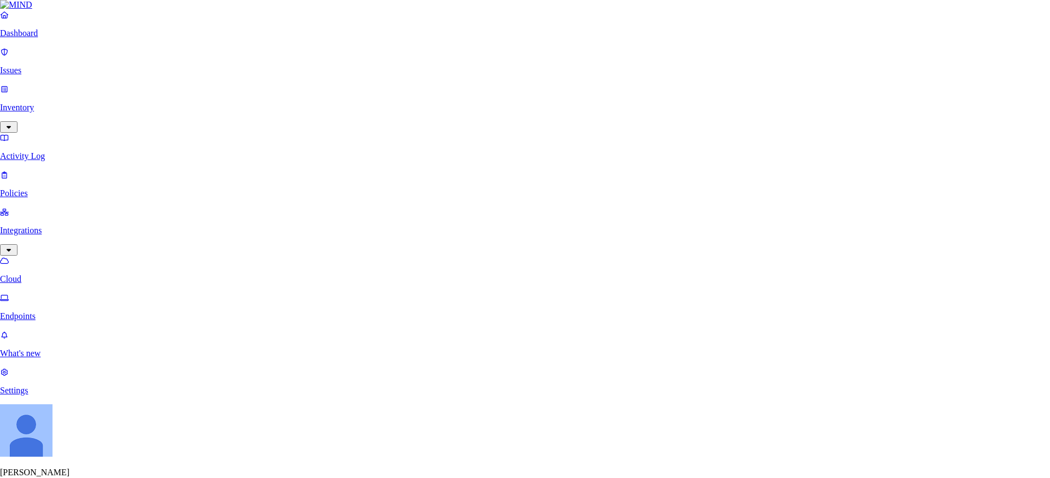
scroll to position [70, 0]
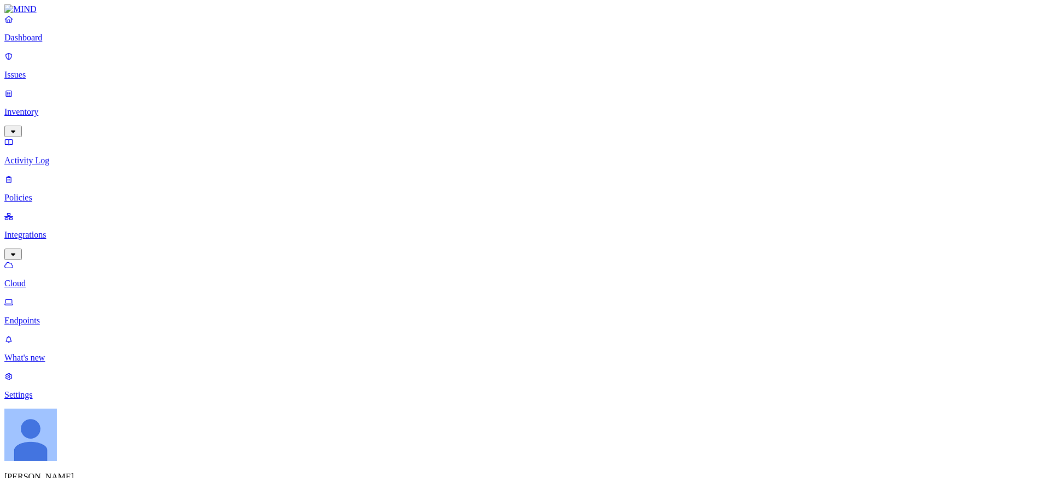
click at [55, 193] on p "Policies" at bounding box center [524, 198] width 1041 height 10
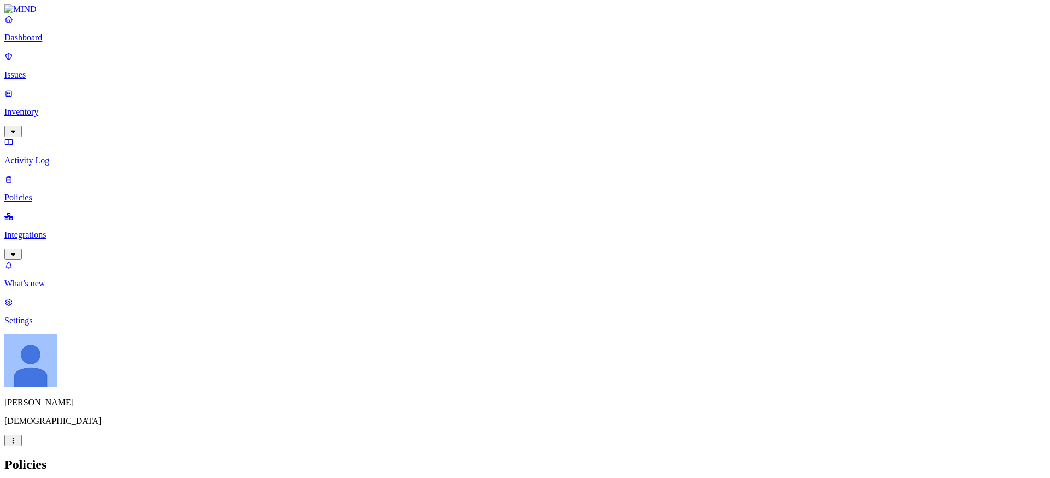
click at [499, 166] on label "Web Category" at bounding box center [482, 169] width 32 height 19
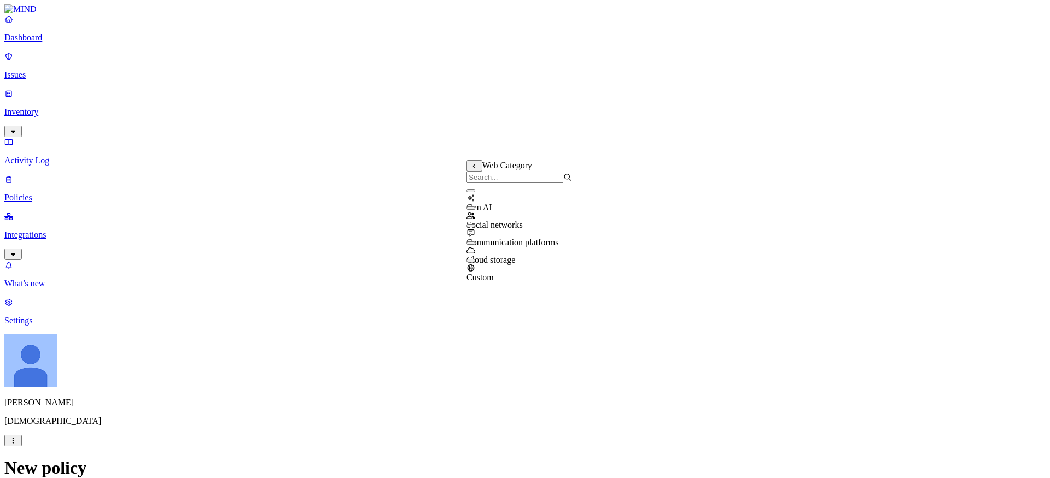
click at [478, 165] on div "Web Category" at bounding box center [519, 165] width 106 height 11
click at [478, 166] on button at bounding box center [474, 165] width 16 height 11
click at [495, 194] on label "Web Domain" at bounding box center [480, 187] width 28 height 19
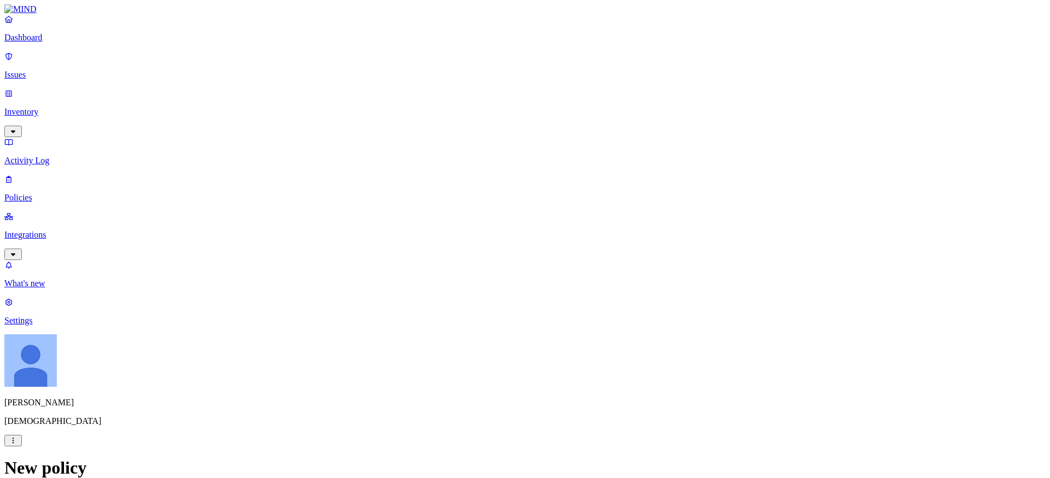
click at [43, 43] on p "Dashboard" at bounding box center [524, 38] width 1041 height 10
click at [46, 230] on p "Integrations" at bounding box center [524, 235] width 1041 height 10
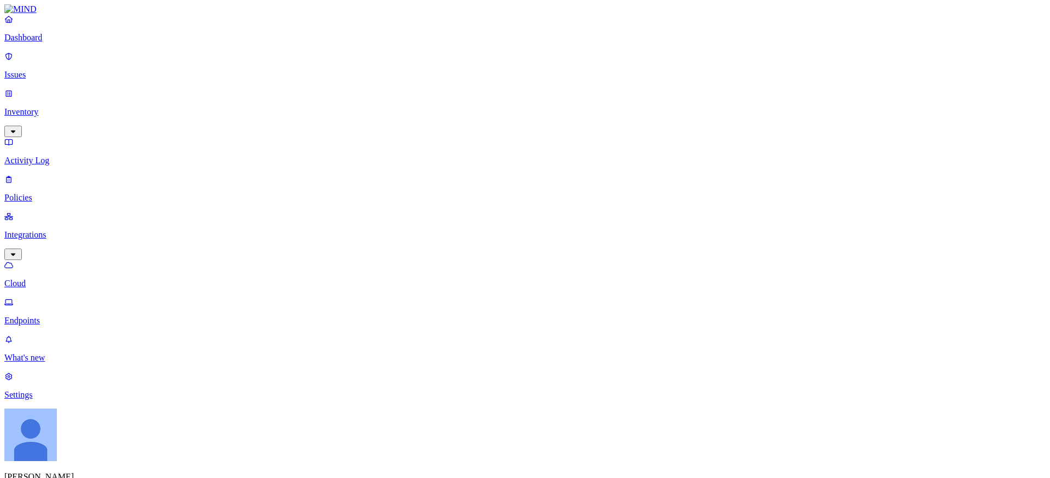
click at [40, 43] on p "Dashboard" at bounding box center [524, 38] width 1041 height 10
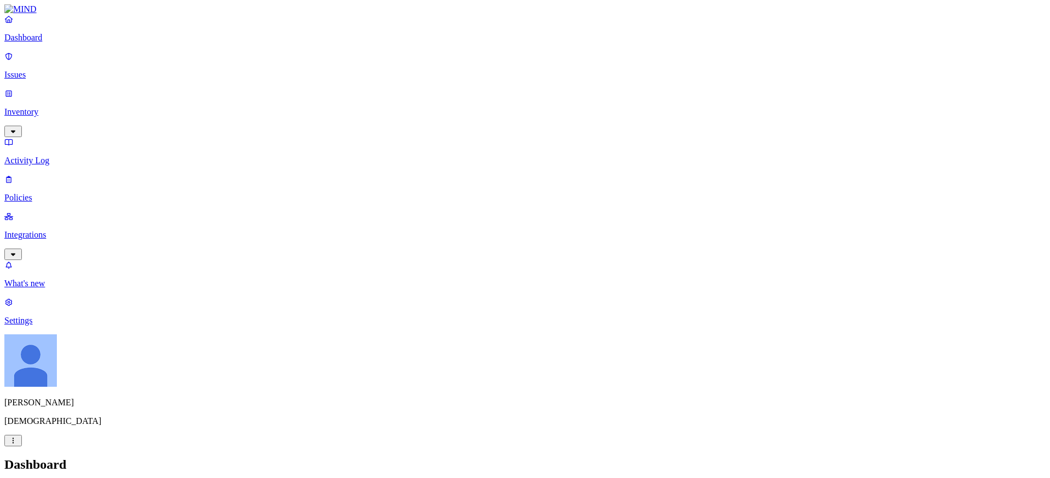
click at [46, 107] on p "Inventory" at bounding box center [524, 112] width 1041 height 10
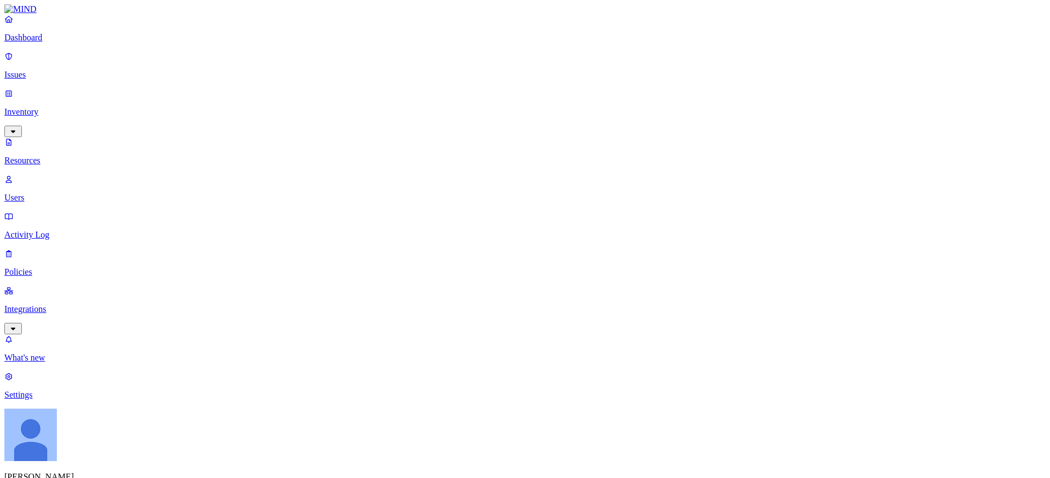
click at [27, 305] on p "Integrations" at bounding box center [524, 310] width 1041 height 10
click at [42, 193] on p "Policies" at bounding box center [524, 198] width 1041 height 10
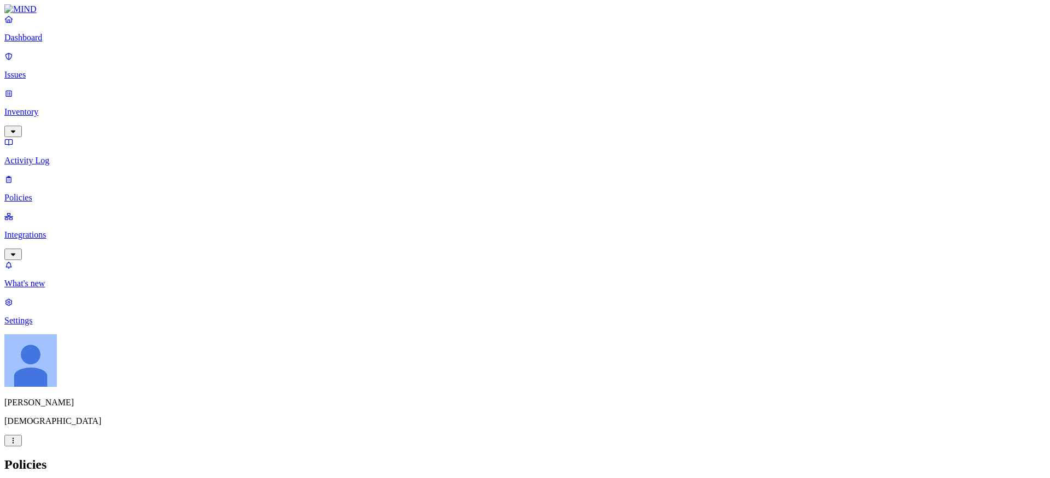
click at [464, 265] on label "Data type" at bounding box center [455, 258] width 16 height 19
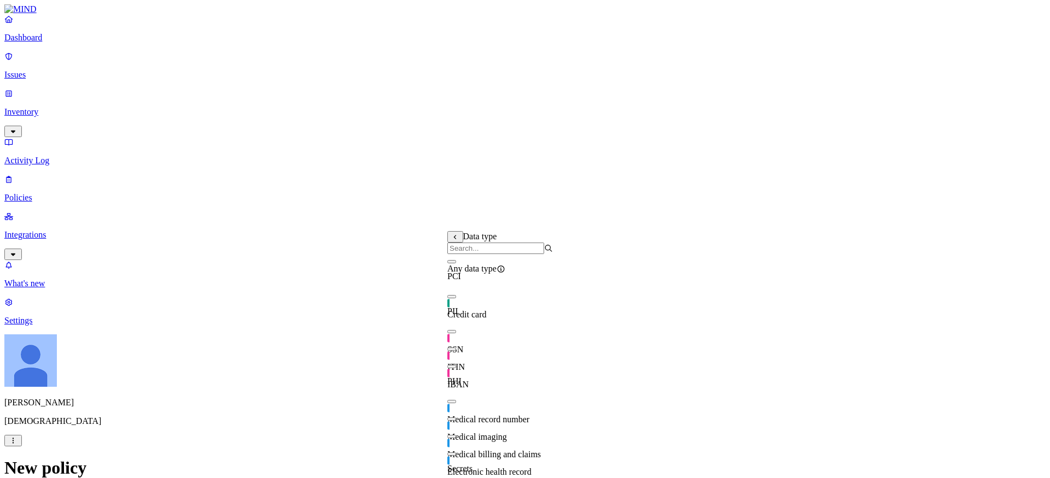
scroll to position [245, 0]
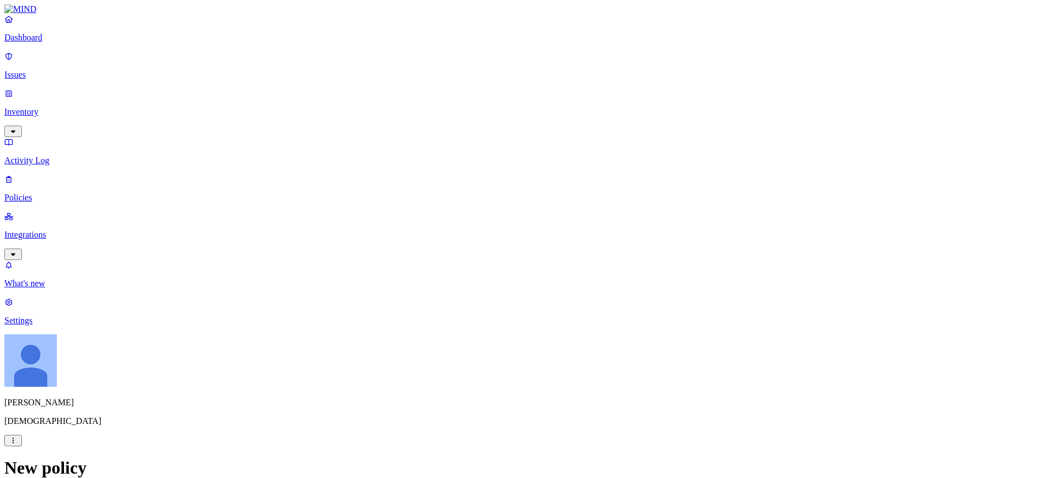
click at [480, 241] on label "Classification" at bounding box center [471, 235] width 48 height 9
click at [462, 280] on label "File type" at bounding box center [454, 275] width 15 height 19
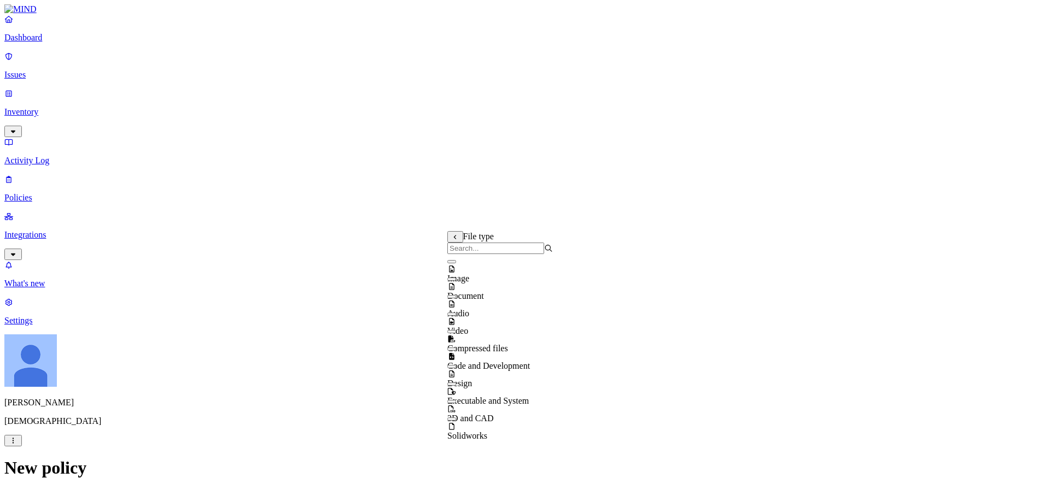
scroll to position [17, 0]
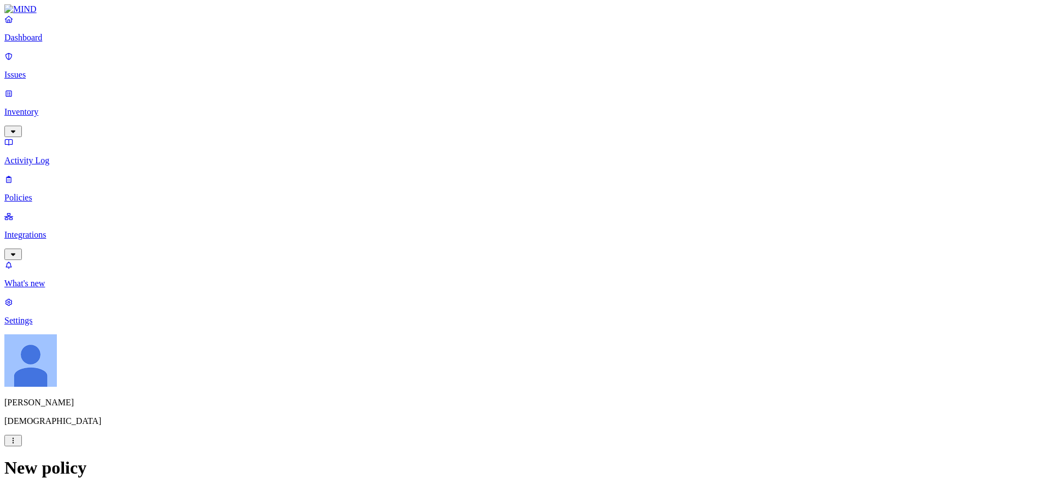
scroll to position [0, 0]
click at [55, 212] on link "Integrations" at bounding box center [524, 235] width 1041 height 47
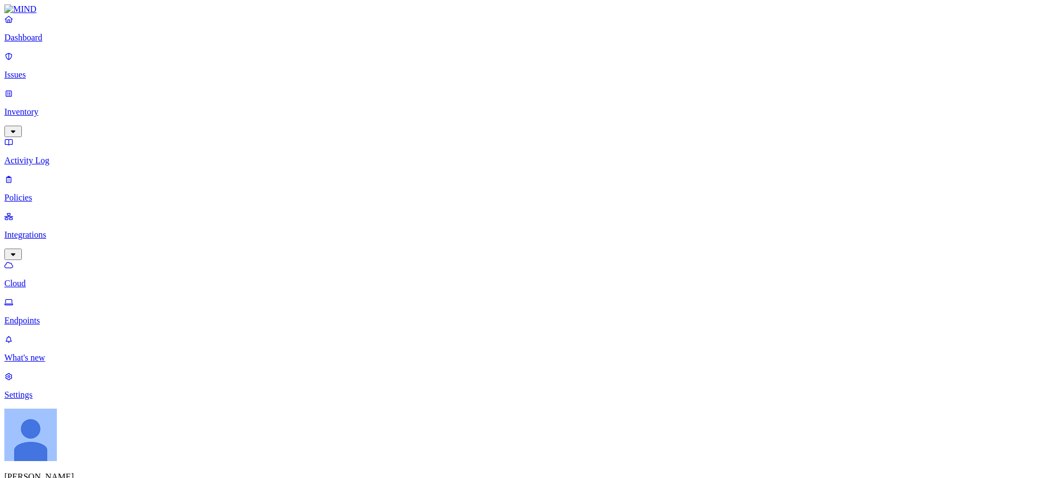
click at [35, 400] on link "Settings" at bounding box center [524, 386] width 1041 height 28
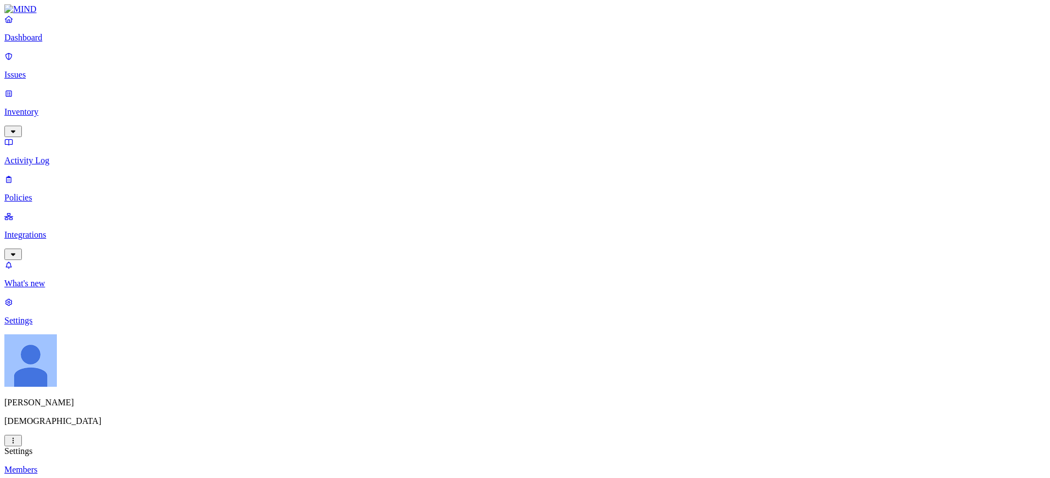
click at [152, 465] on p "Members" at bounding box center [524, 470] width 1041 height 10
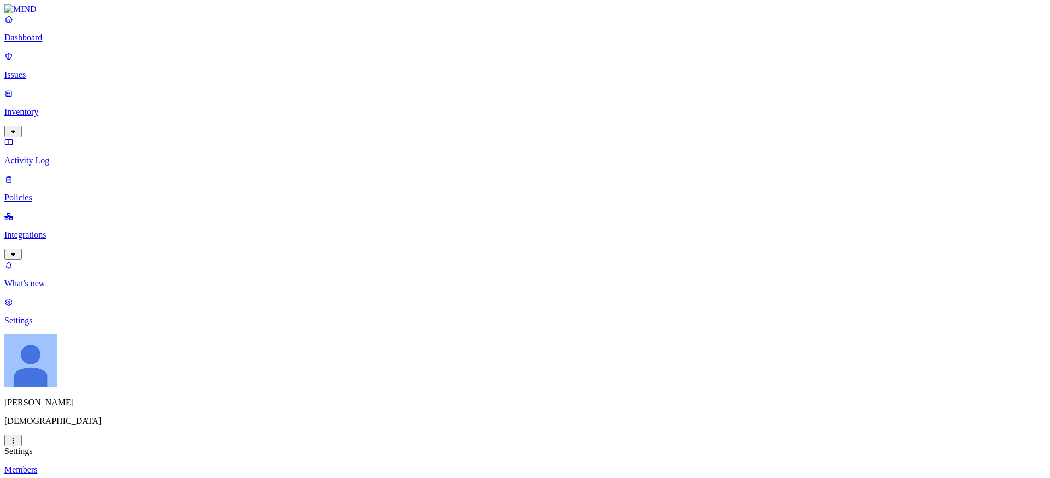
click at [55, 61] on link "Issues" at bounding box center [524, 65] width 1041 height 28
click at [46, 289] on link "What's new" at bounding box center [524, 274] width 1041 height 28
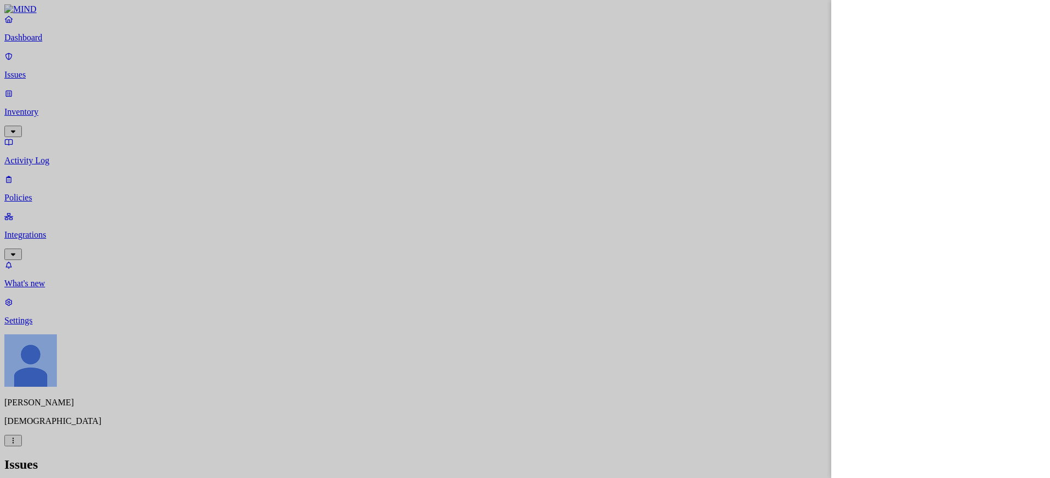
click at [38, 437] on div at bounding box center [525, 239] width 1050 height 478
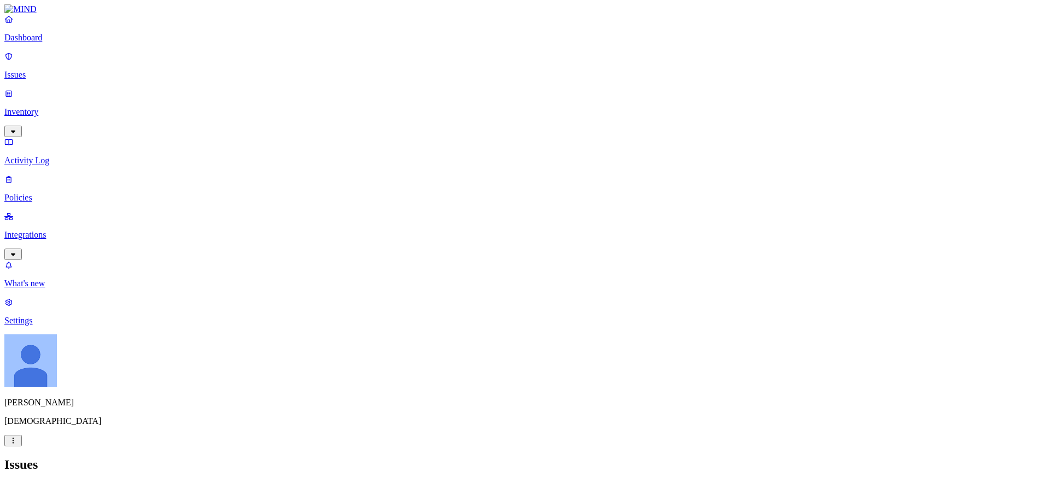
click at [38, 326] on nav "Dashboard Issues Inventory Activity Log Policies Integrations What's new 1 Sett…" at bounding box center [524, 170] width 1041 height 312
click at [38, 408] on p "[PERSON_NAME]" at bounding box center [524, 403] width 1041 height 10
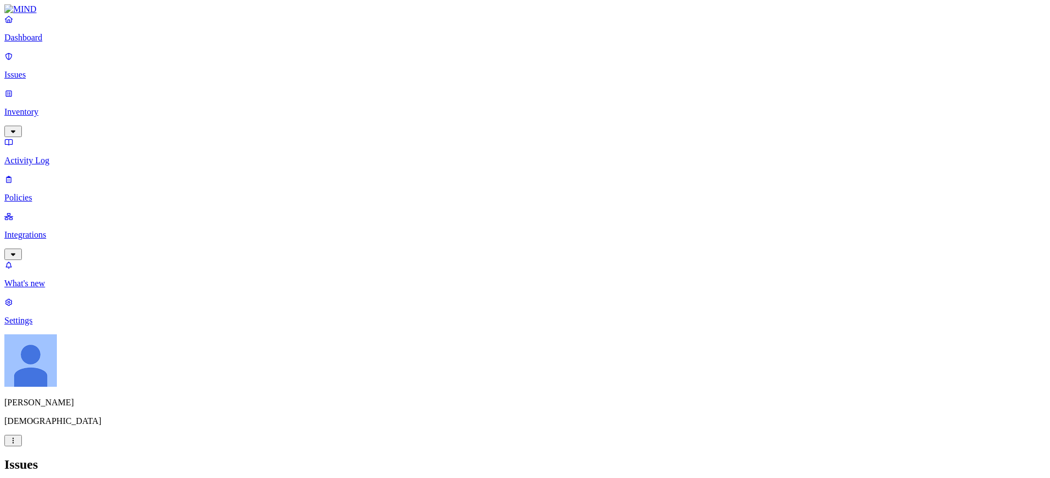
click at [41, 174] on link "Policies" at bounding box center [524, 188] width 1041 height 28
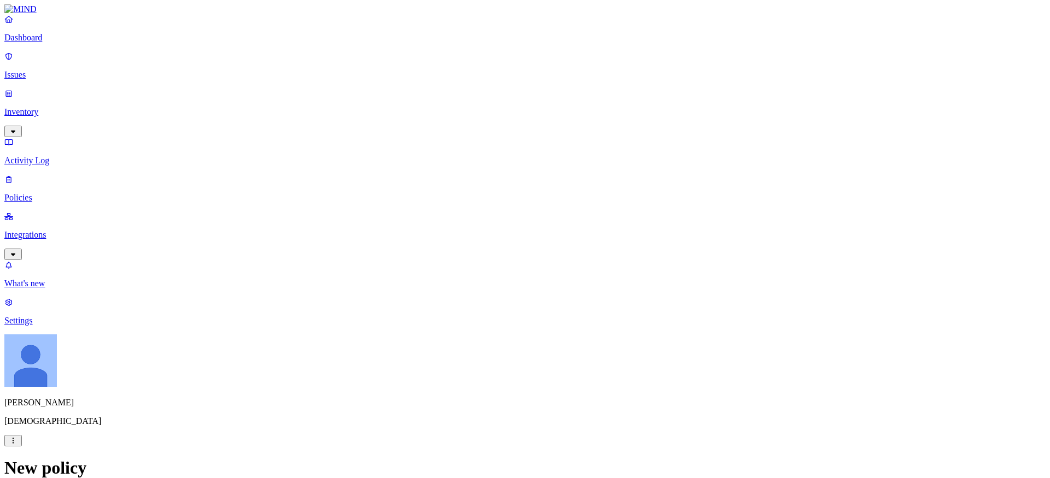
click at [464, 350] on label "Data type" at bounding box center [455, 342] width 16 height 19
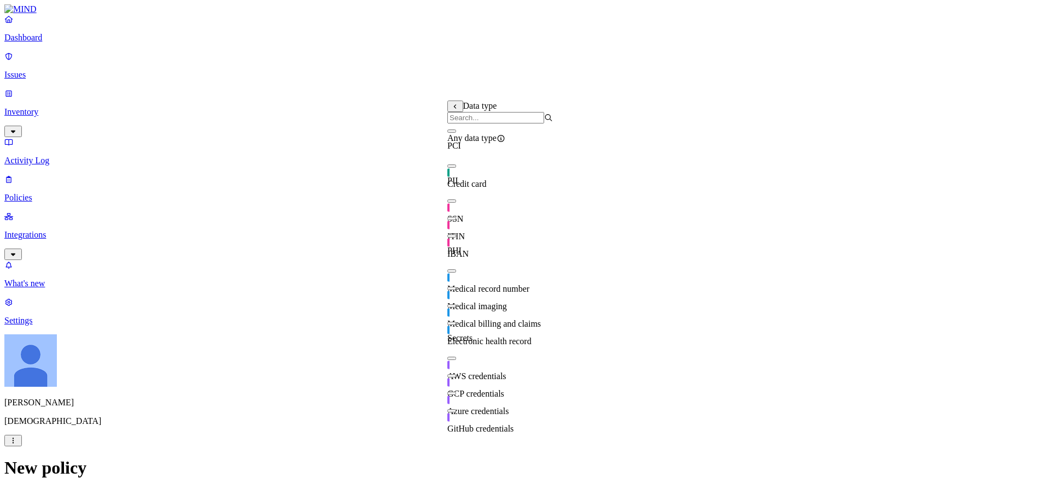
scroll to position [245, 0]
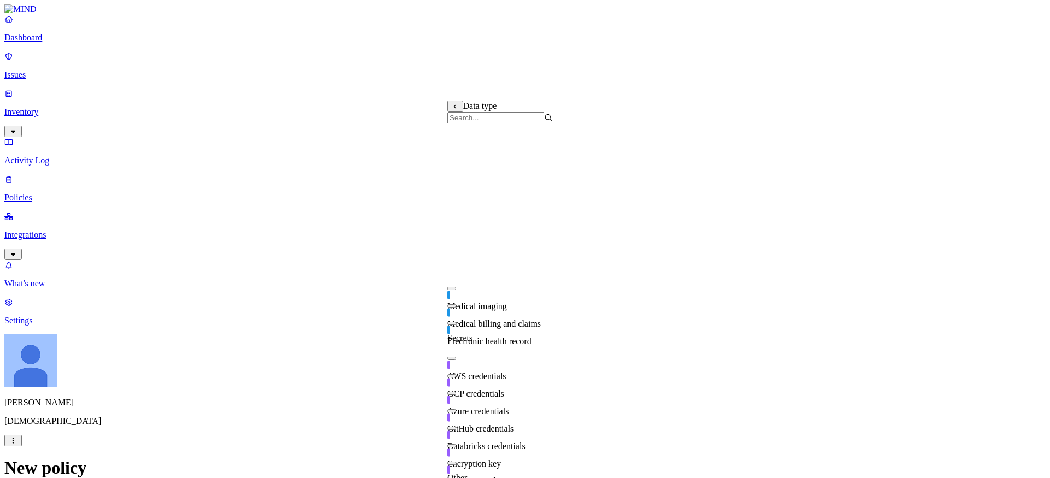
click at [454, 112] on button at bounding box center [455, 106] width 16 height 11
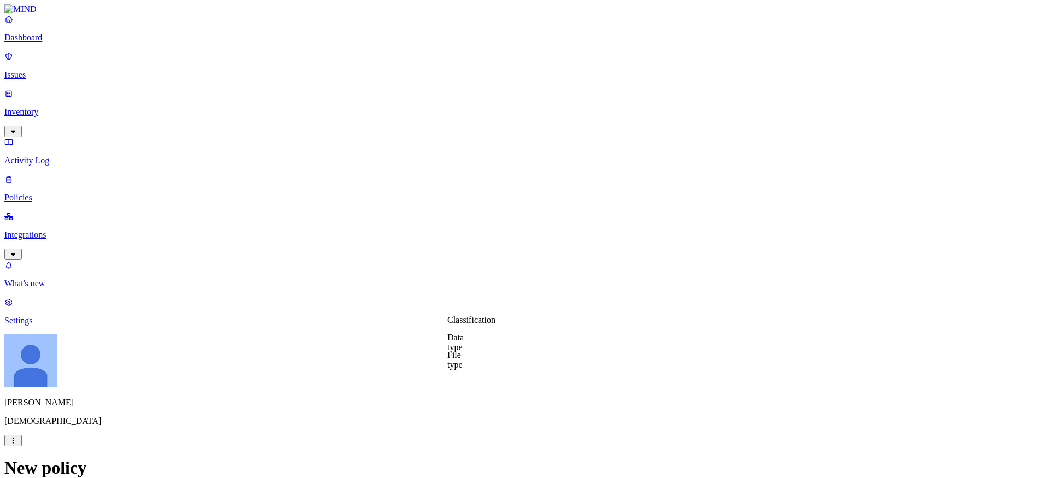
click at [484, 325] on label "Classification" at bounding box center [471, 319] width 48 height 9
